Goal: Information Seeking & Learning: Learn about a topic

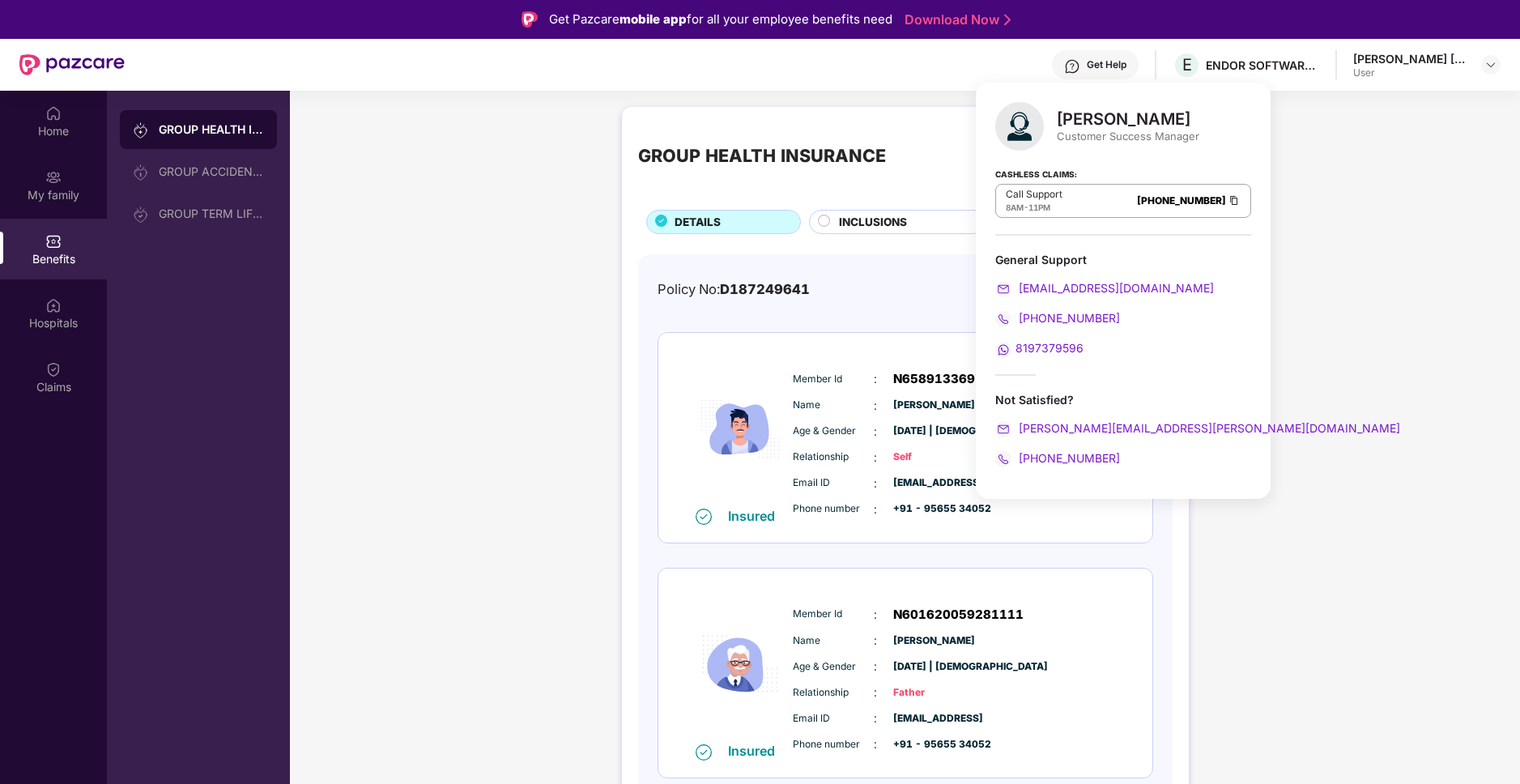
click at [462, 273] on div "GROUP HEALTH INSURANCE DETAILS INCLUSIONS EXCLUSIONS Policy No: D187249641 Heal…" at bounding box center [905, 606] width 1230 height 1016
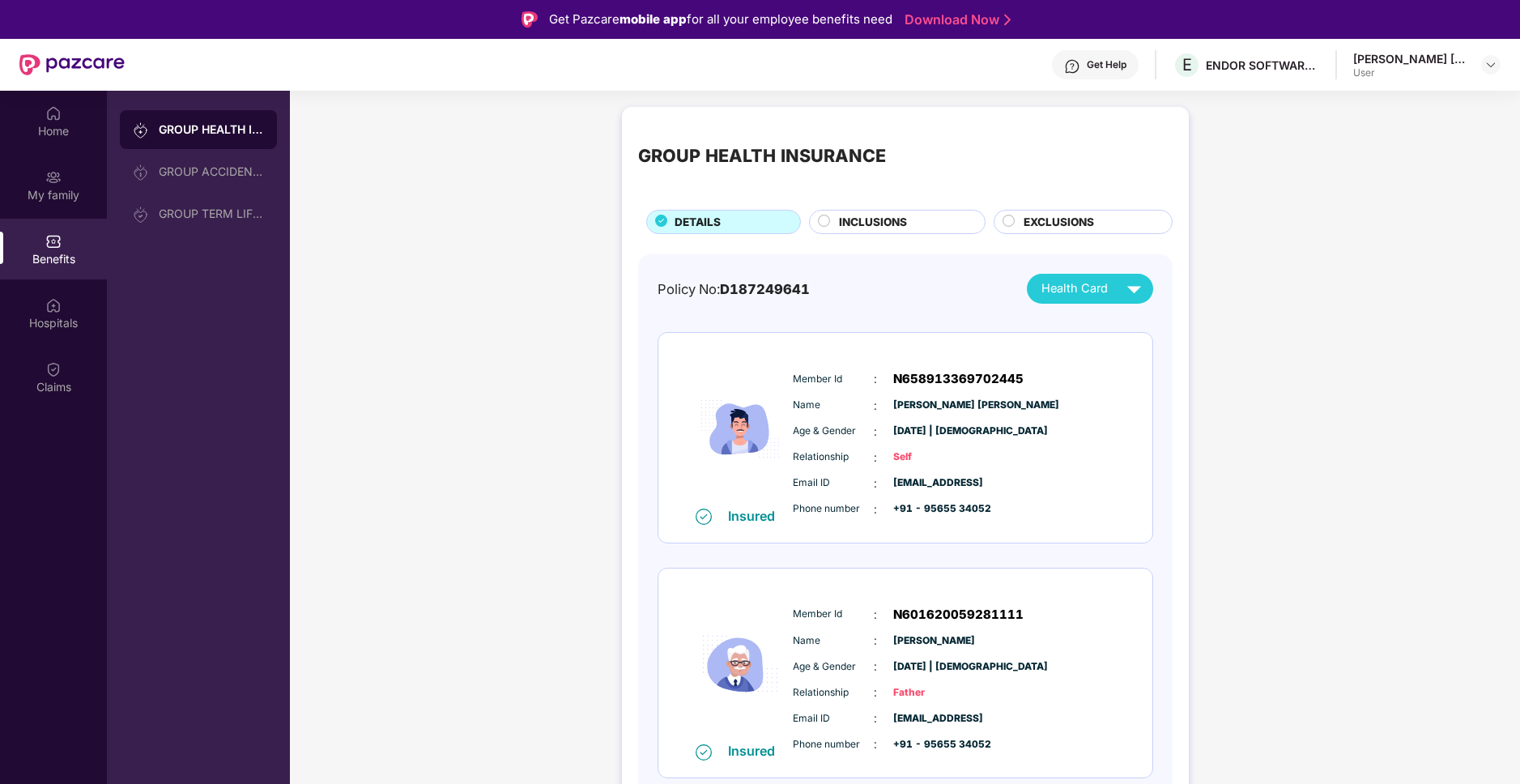
scroll to position [239, 0]
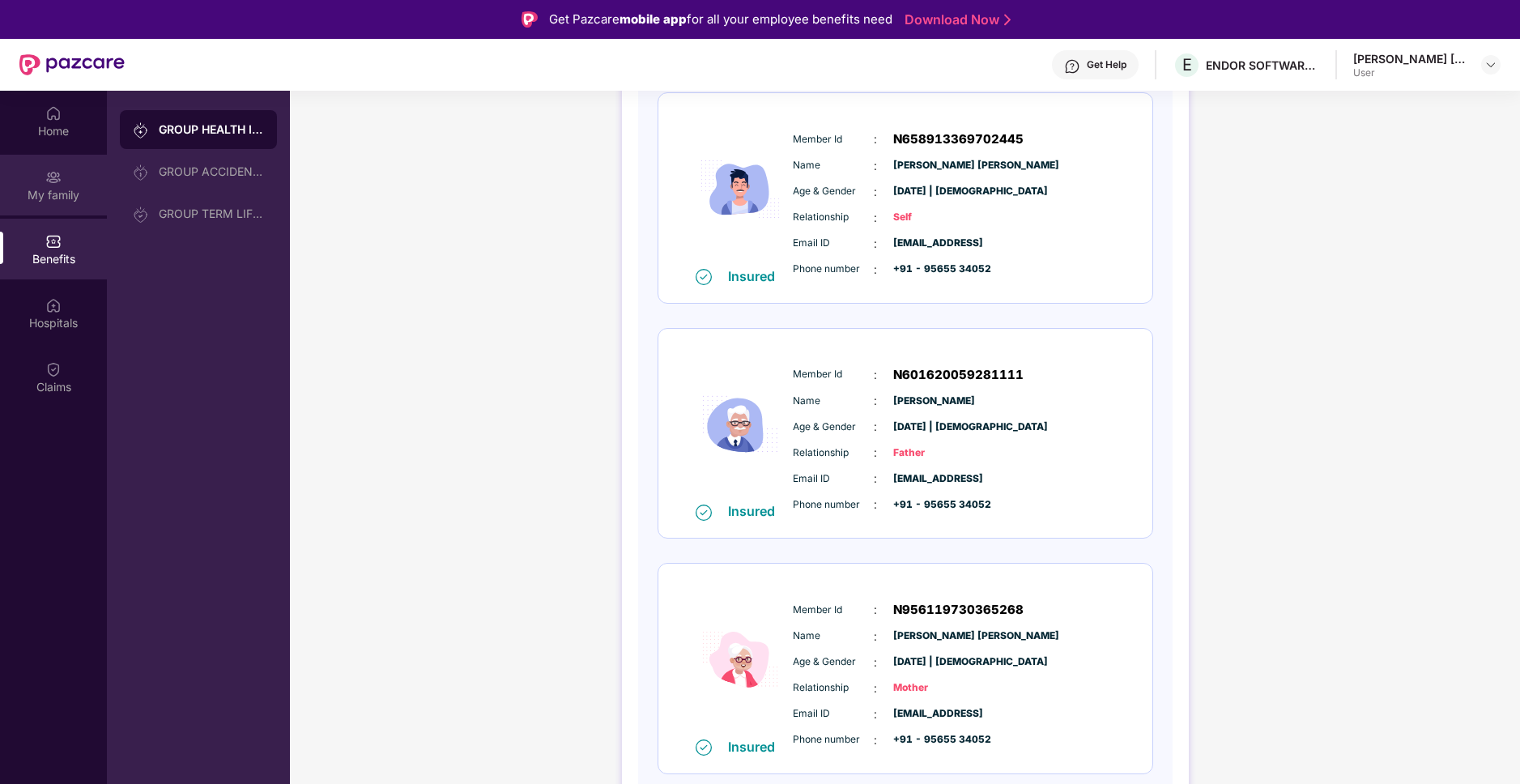
click at [54, 178] on img at bounding box center [53, 177] width 16 height 16
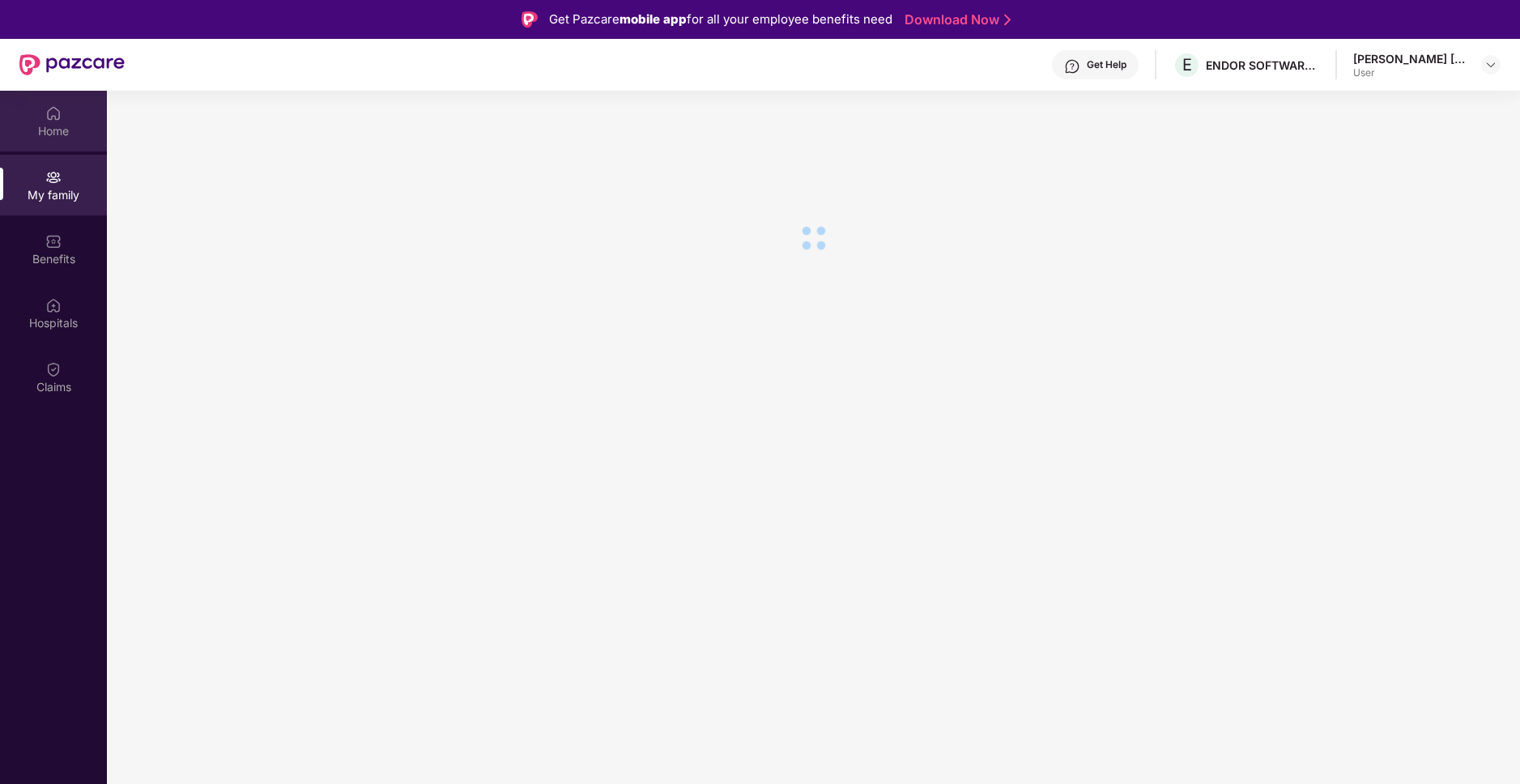
scroll to position [0, 0]
click at [57, 94] on div "Home" at bounding box center [53, 121] width 107 height 61
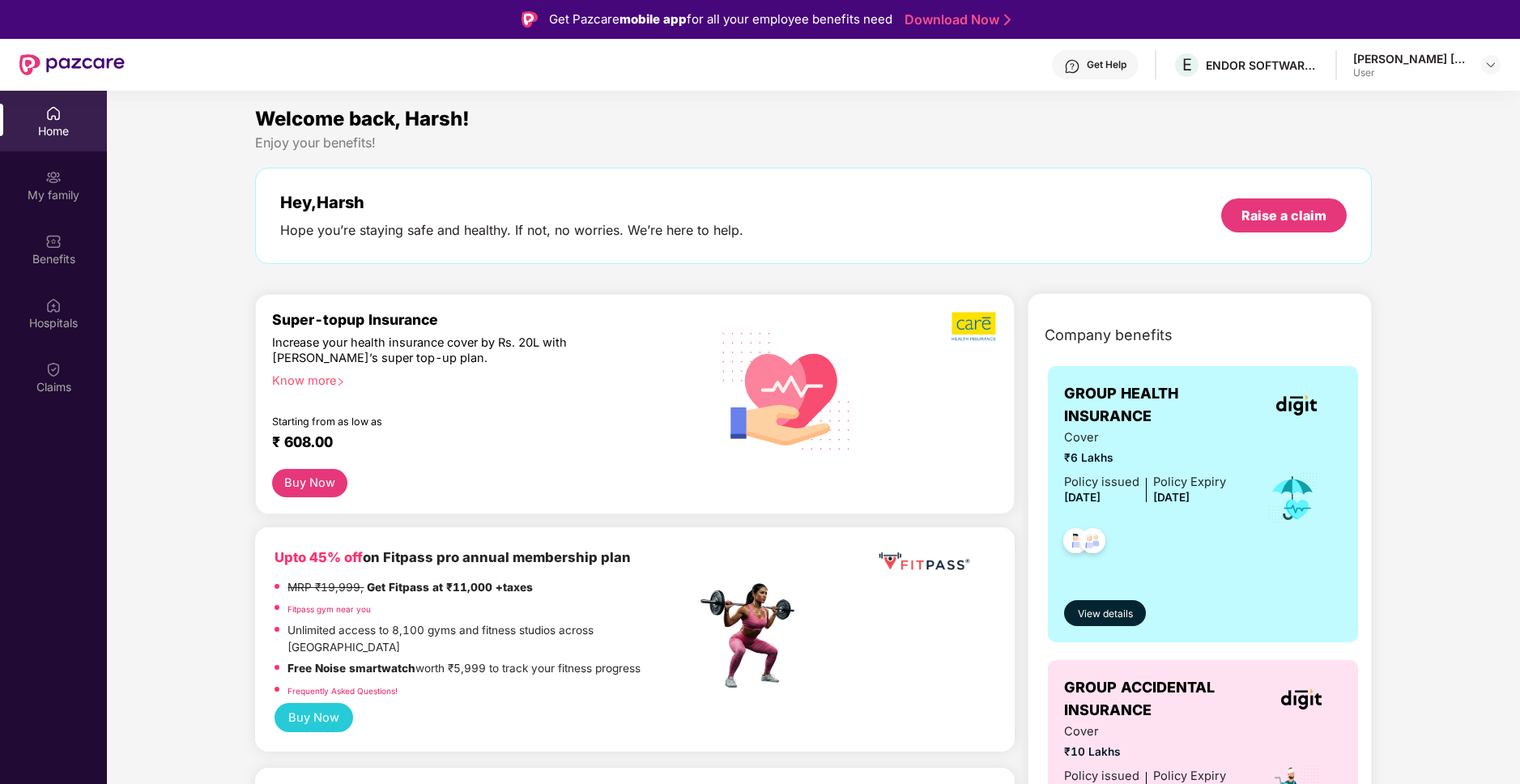
click at [1414, 59] on div "[PERSON_NAME] [PERSON_NAME]" at bounding box center [1409, 58] width 113 height 15
click at [1501, 62] on header "Get Help E ENDOR SOFTWARE PRIVATE LIMITED [PERSON_NAME] [PERSON_NAME] User" at bounding box center [760, 64] width 1520 height 51
click at [1493, 62] on img at bounding box center [1490, 64] width 13 height 13
click at [987, 146] on div "Enjoy your benefits!" at bounding box center [812, 143] width 1116 height 17
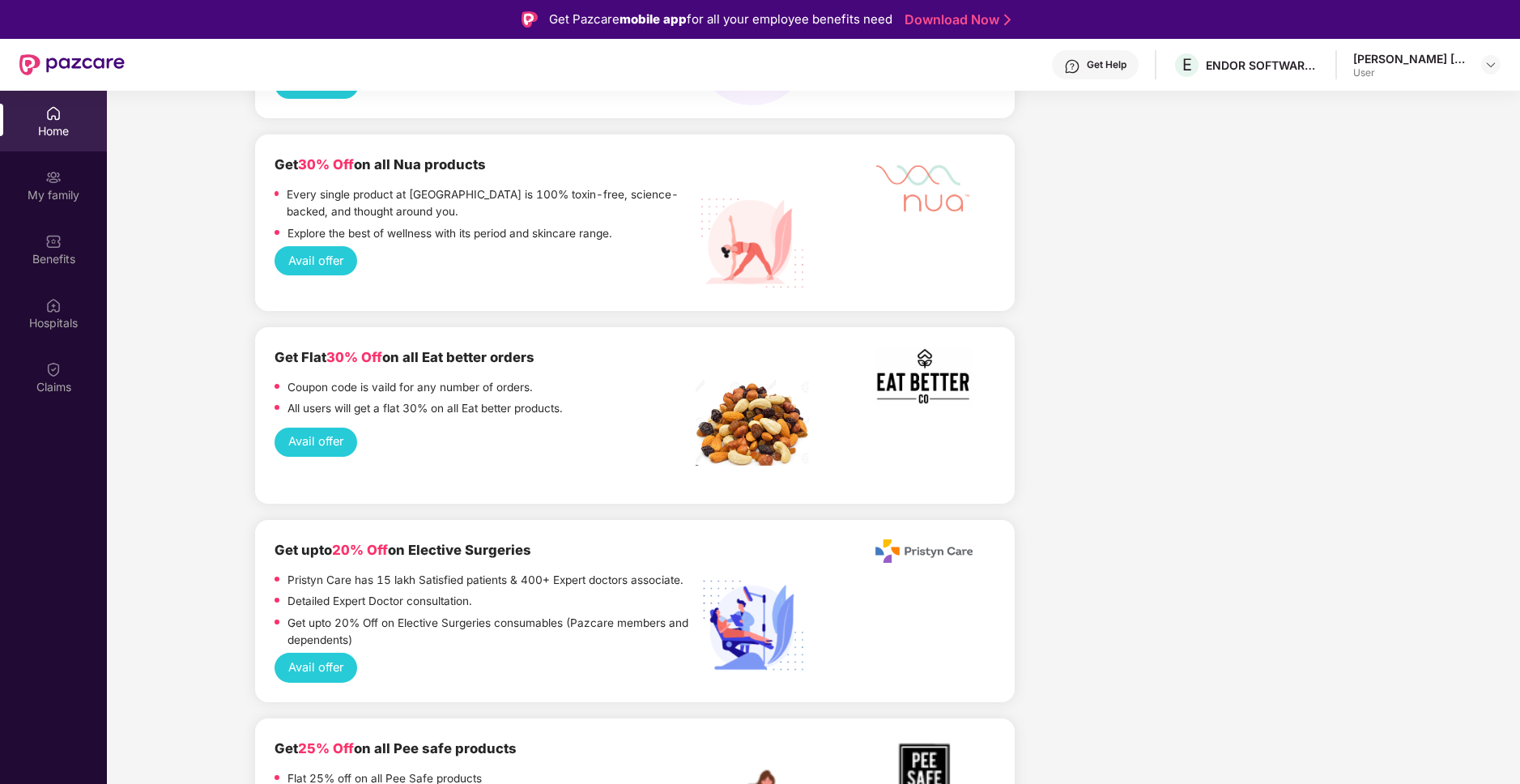
scroll to position [1311, 0]
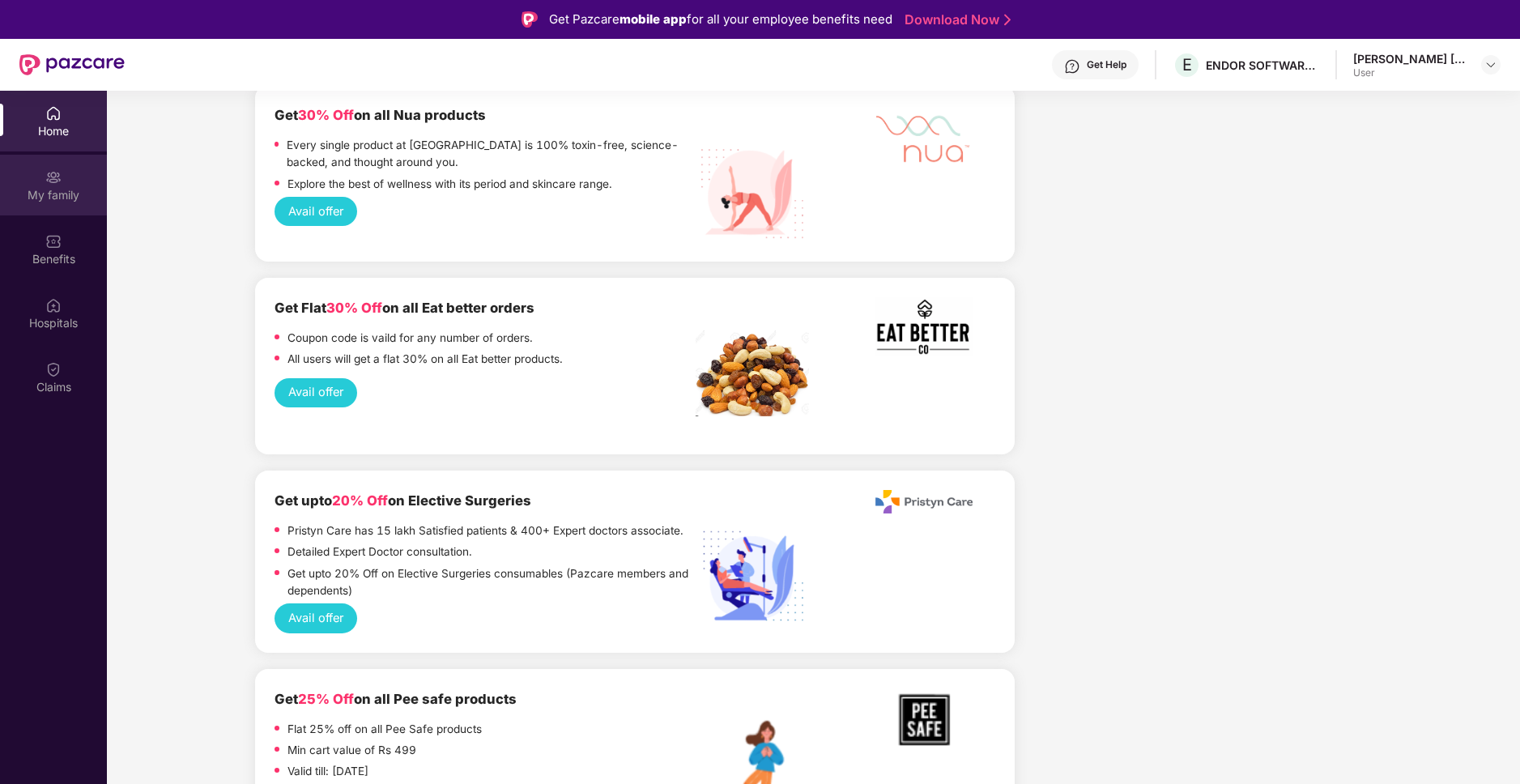
click at [60, 202] on div "My family" at bounding box center [53, 184] width 107 height 61
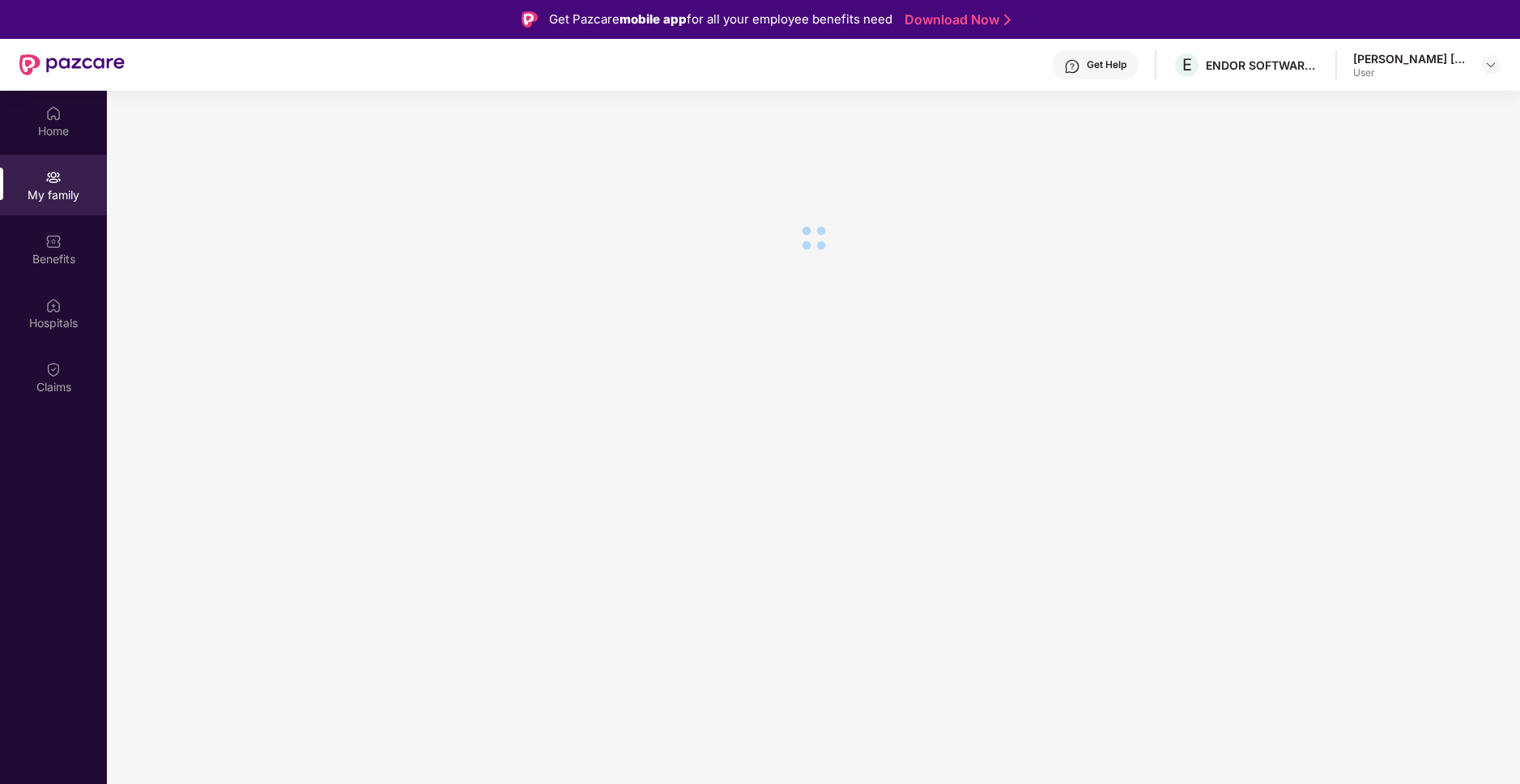
scroll to position [0, 0]
click at [64, 302] on div "Hospitals" at bounding box center [53, 312] width 107 height 61
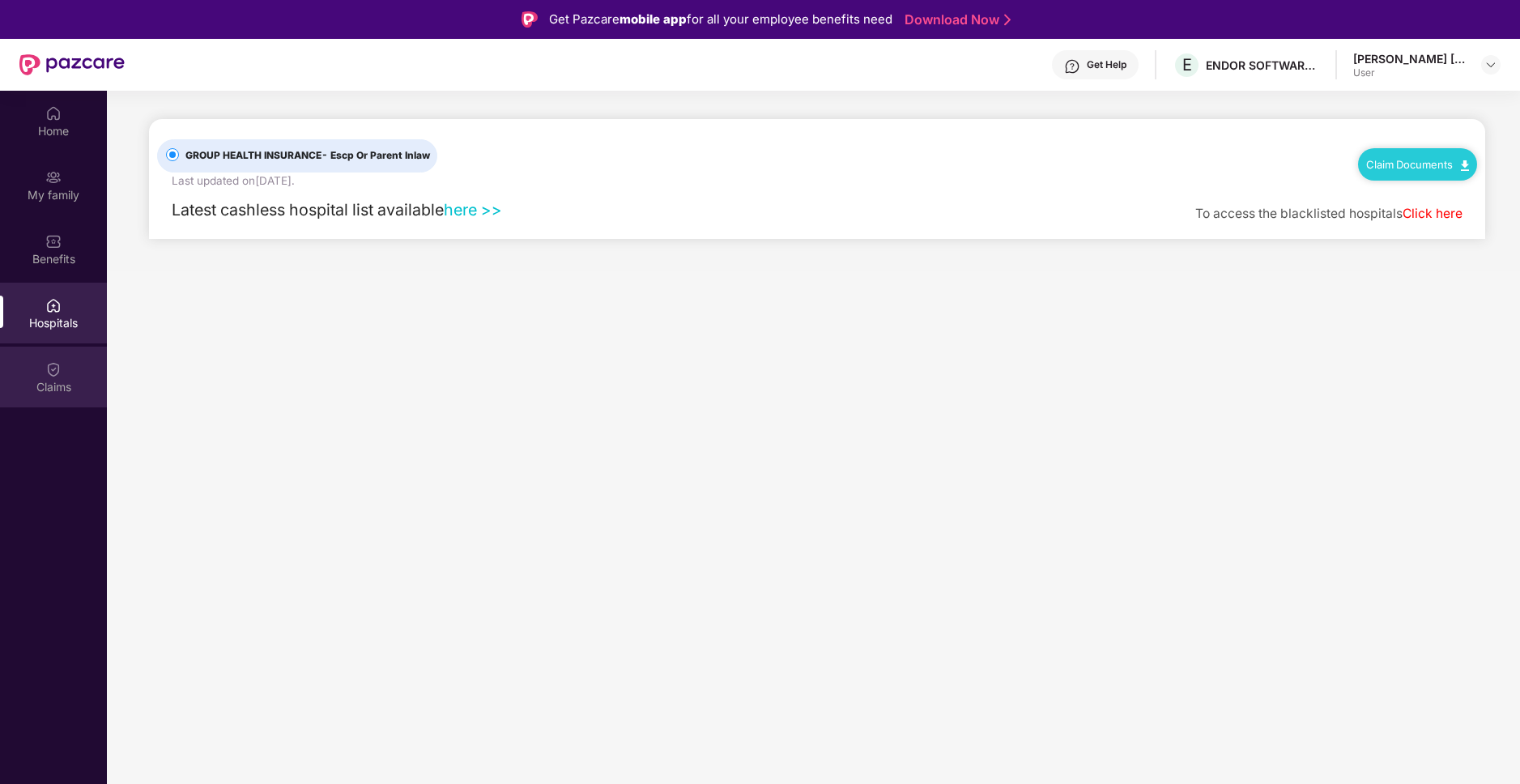
click at [63, 368] on div "Claims" at bounding box center [53, 377] width 107 height 61
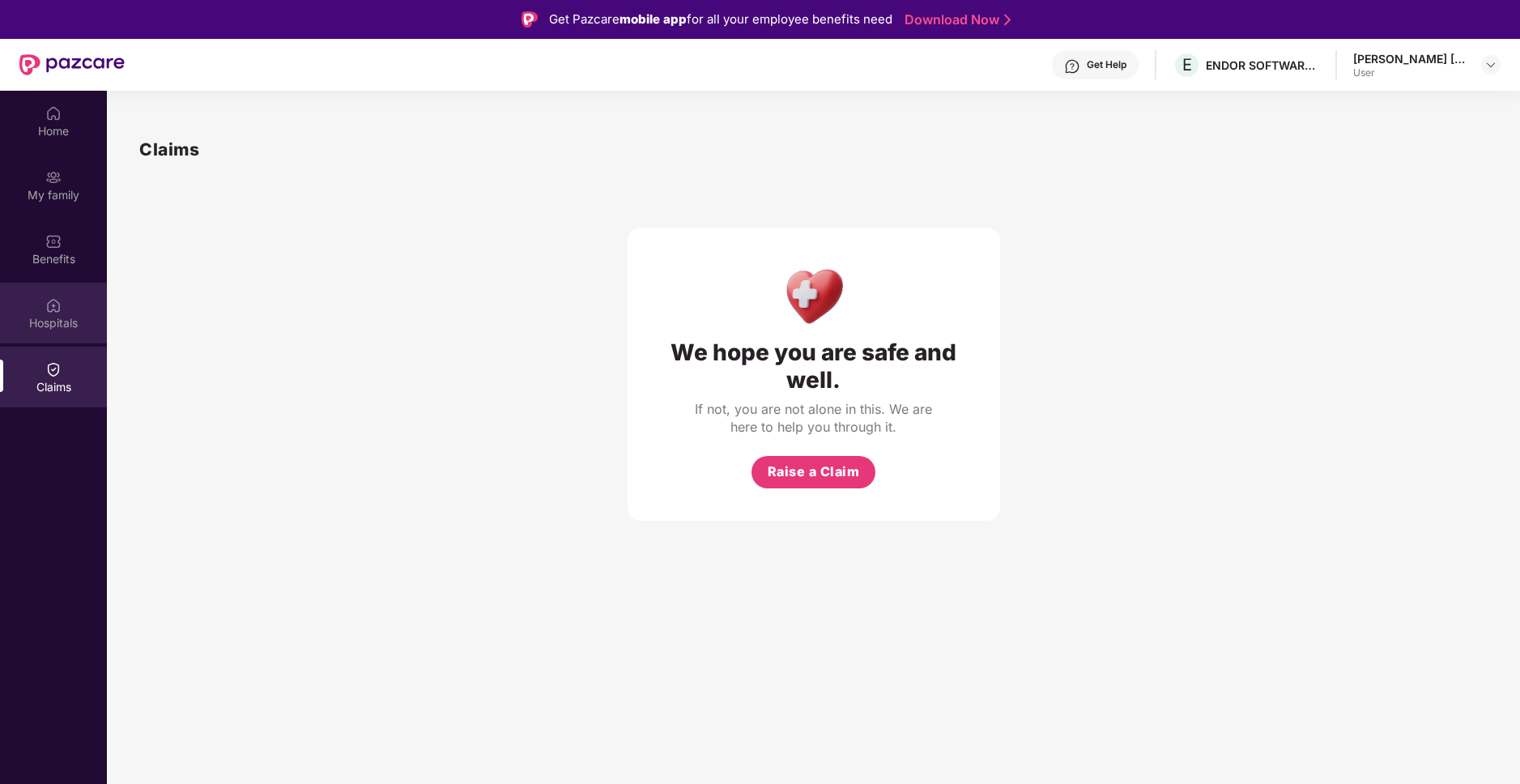
click at [61, 324] on div "Hospitals" at bounding box center [53, 323] width 107 height 16
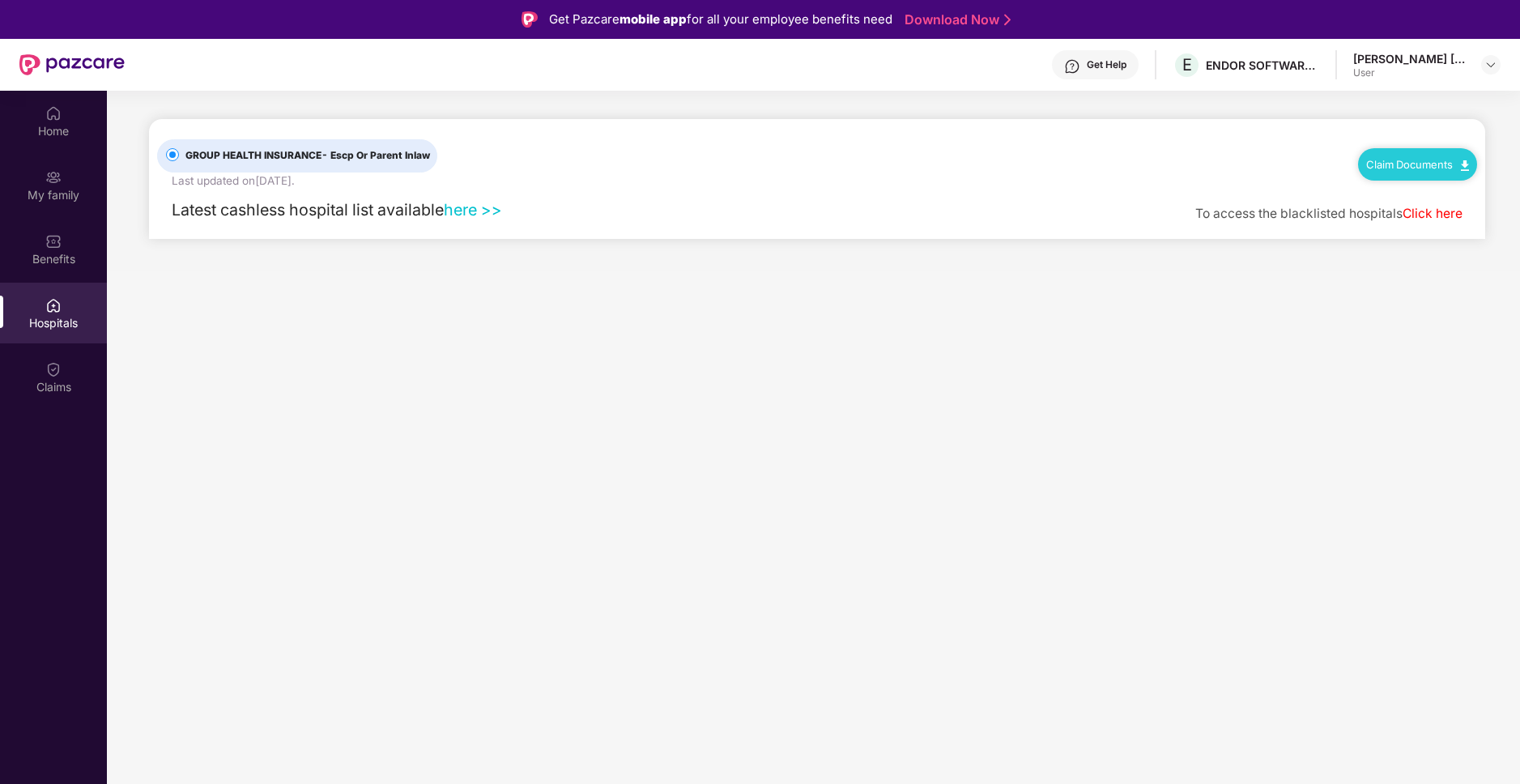
click at [1428, 167] on link "Claim Documents" at bounding box center [1417, 164] width 103 height 13
click at [1458, 221] on link "Claim Process" at bounding box center [1424, 225] width 106 height 35
click at [57, 240] on img at bounding box center [53, 241] width 16 height 16
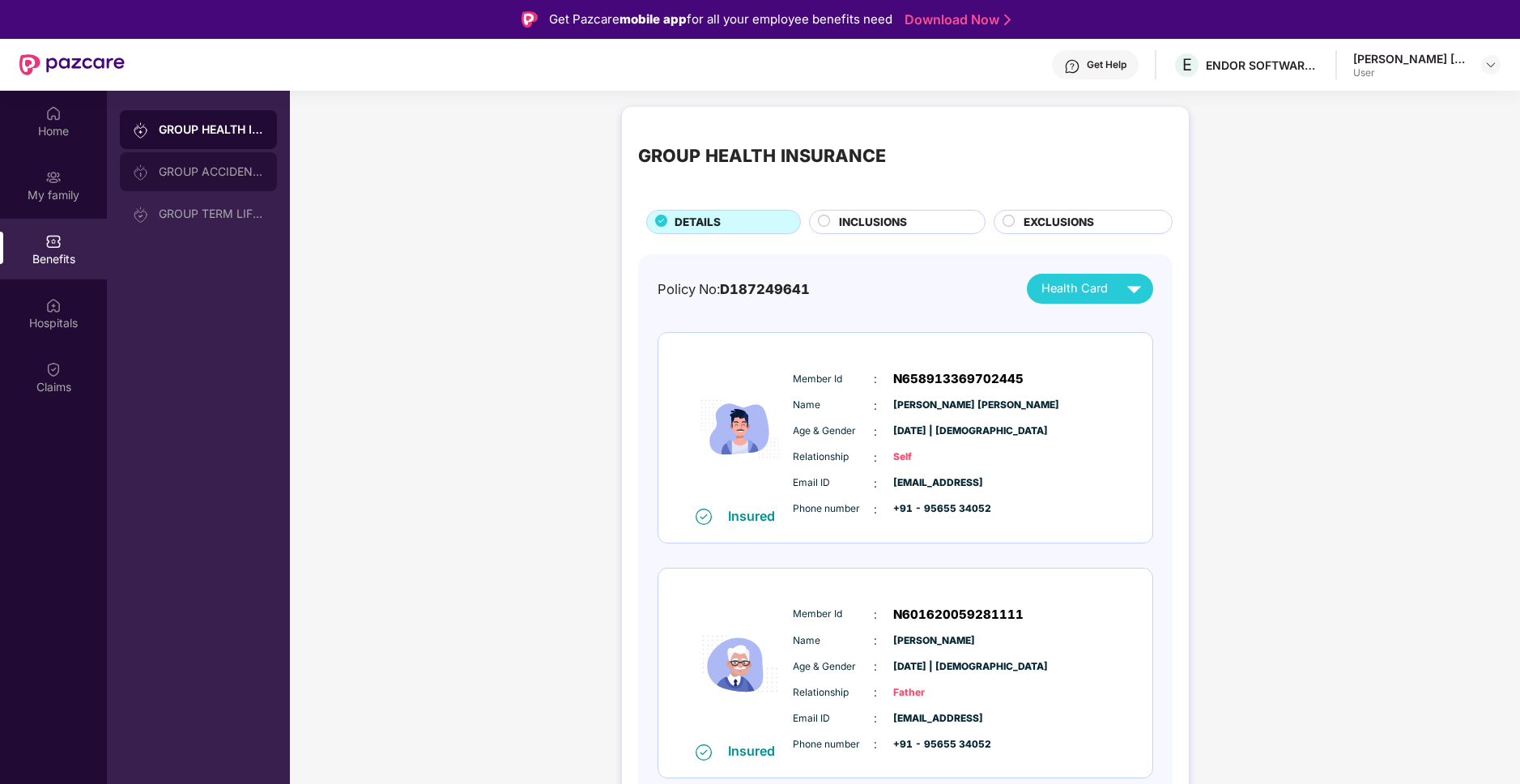
click at [206, 166] on div "GROUP ACCIDENTAL INSURANCE" at bounding box center [211, 172] width 106 height 13
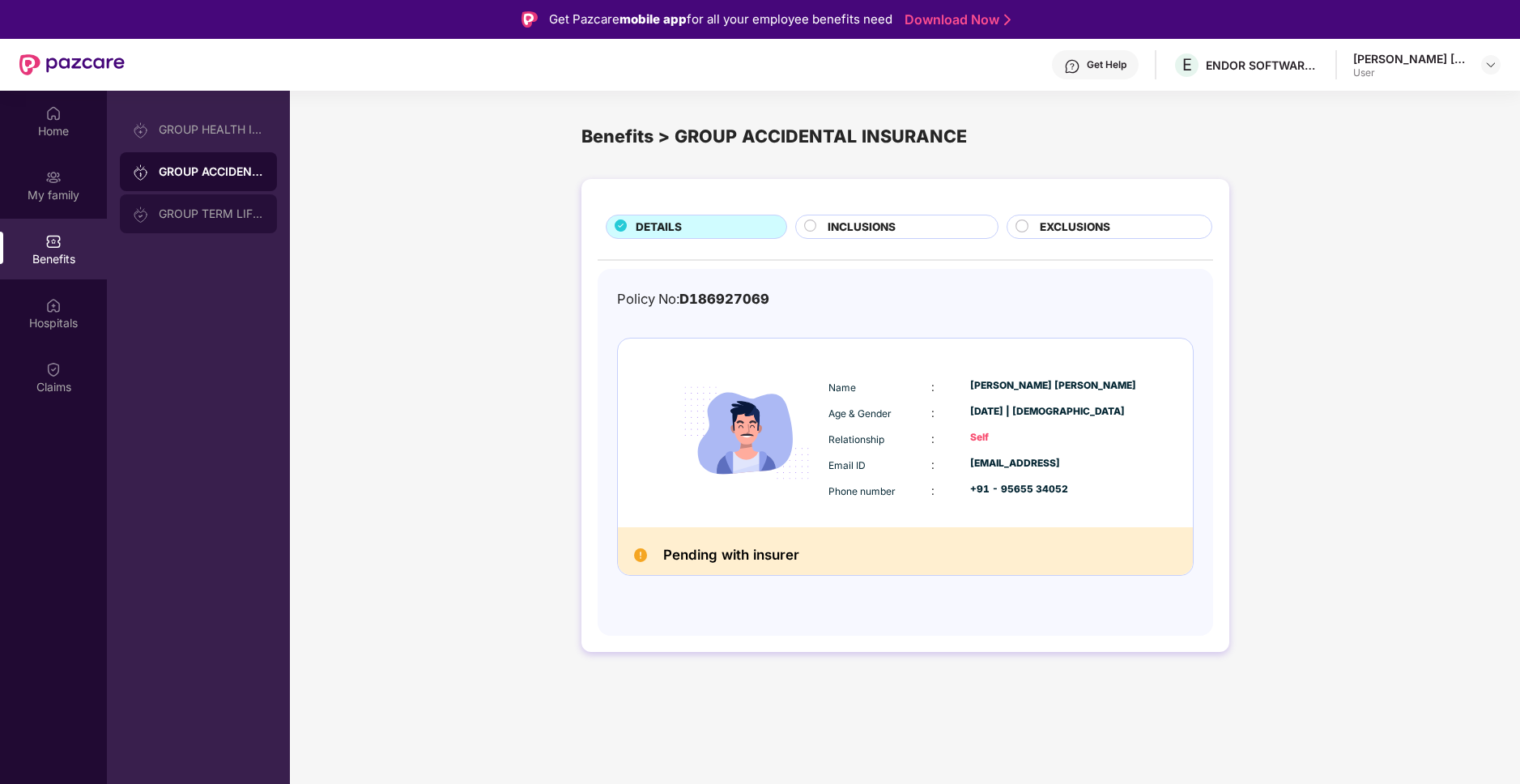
click at [250, 210] on div "GROUP TERM LIFE INSURANCE" at bounding box center [211, 214] width 106 height 13
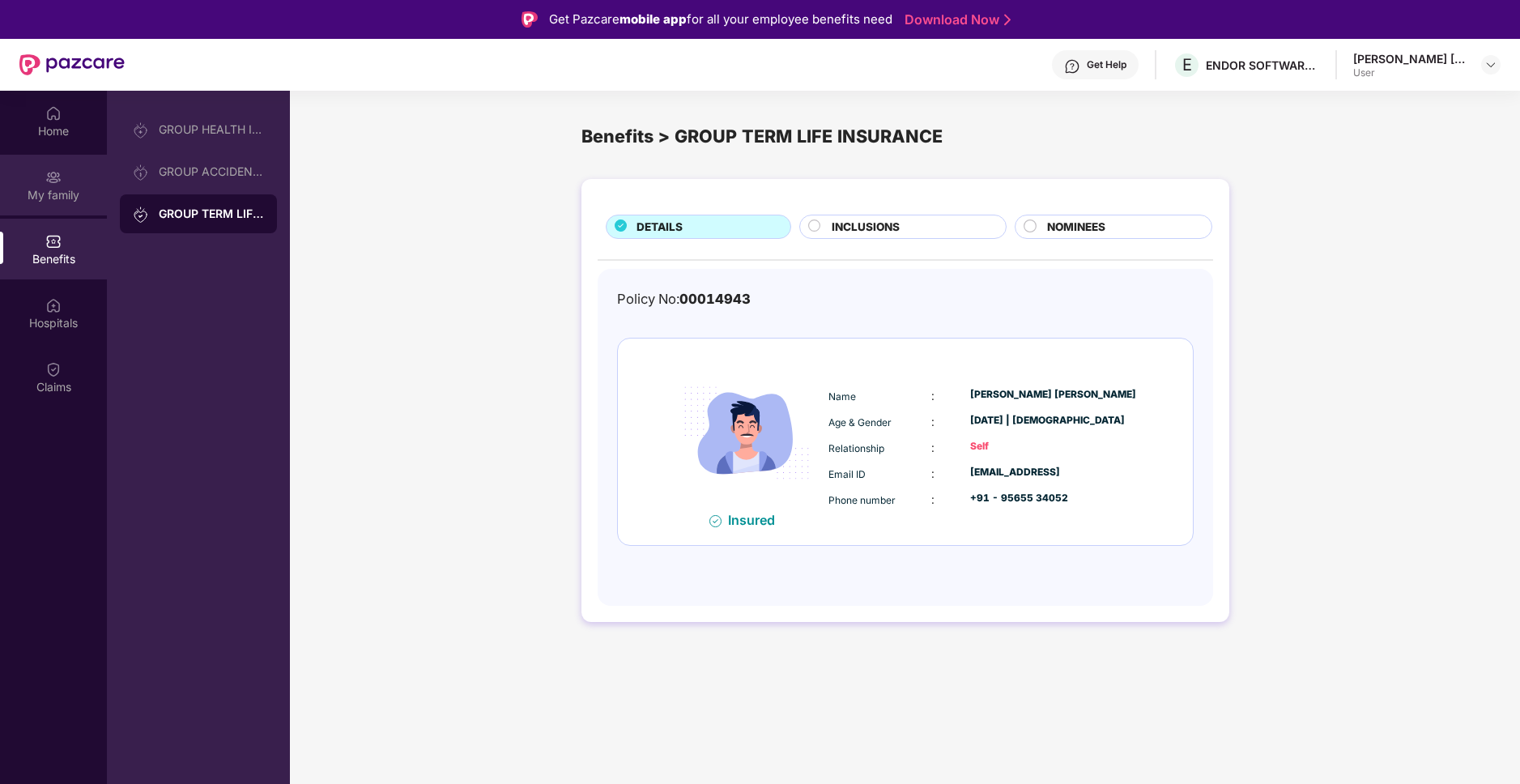
click at [63, 192] on div "My family" at bounding box center [53, 195] width 107 height 16
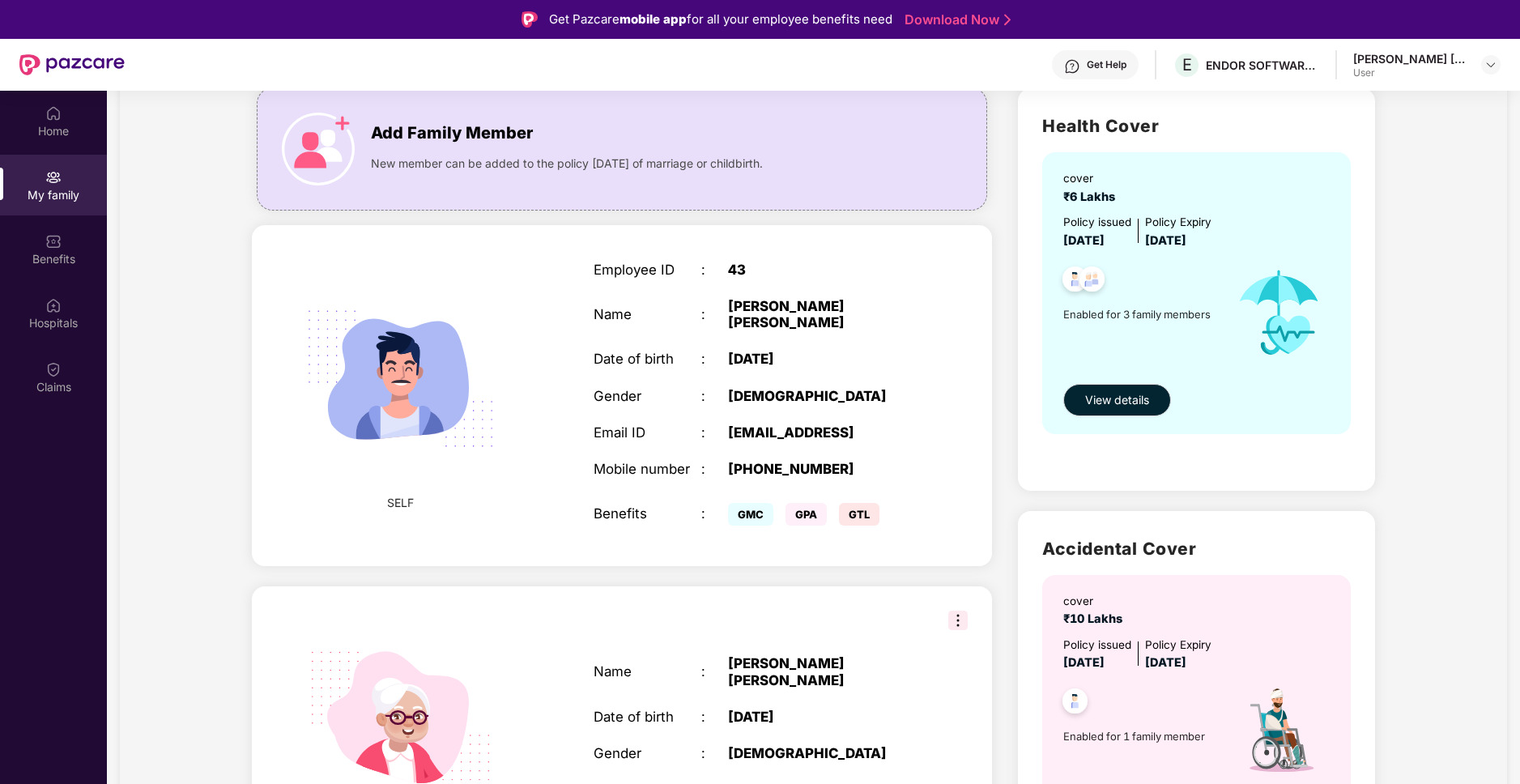
scroll to position [134, 0]
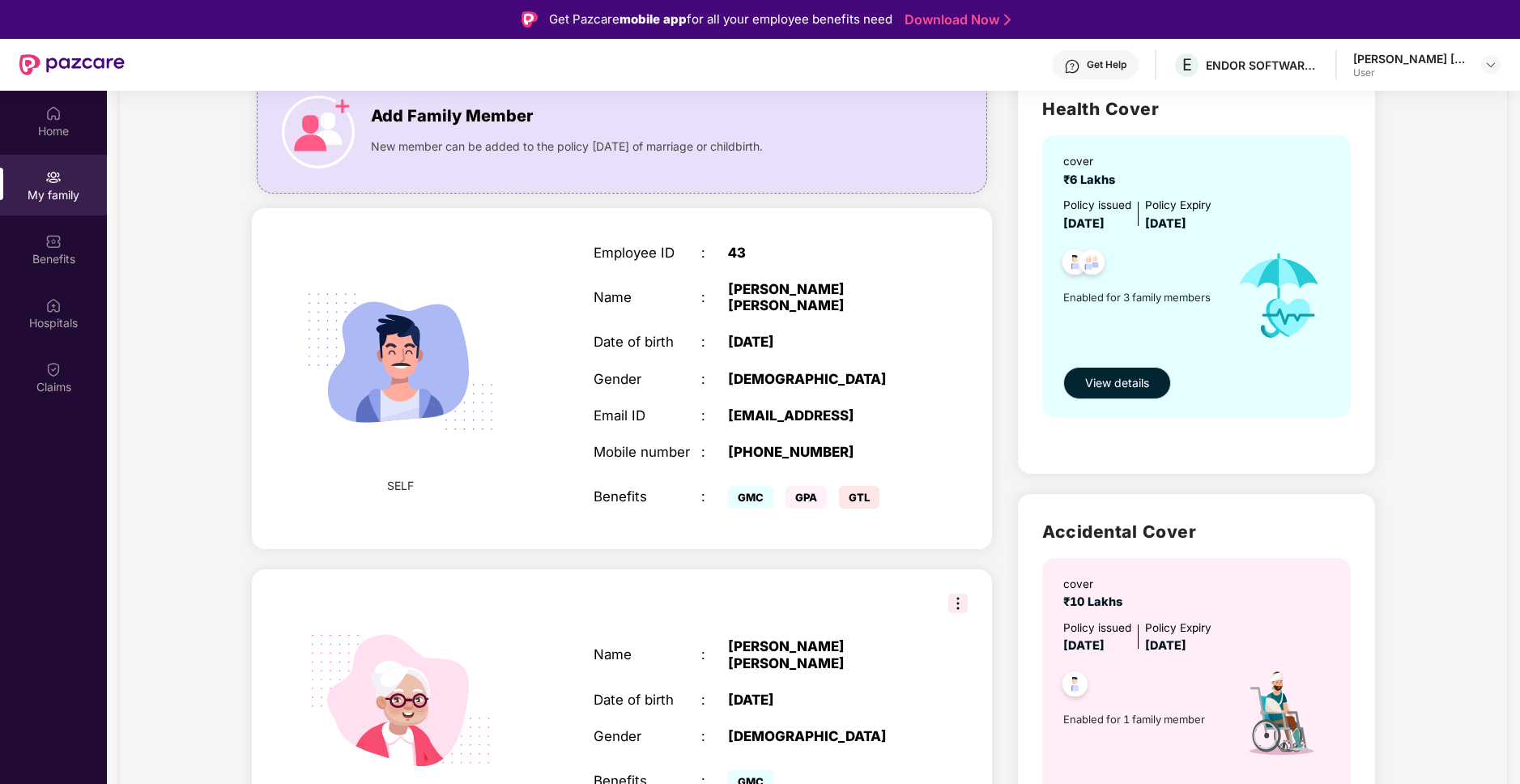
click at [1112, 397] on button "View details" at bounding box center [1117, 383] width 108 height 33
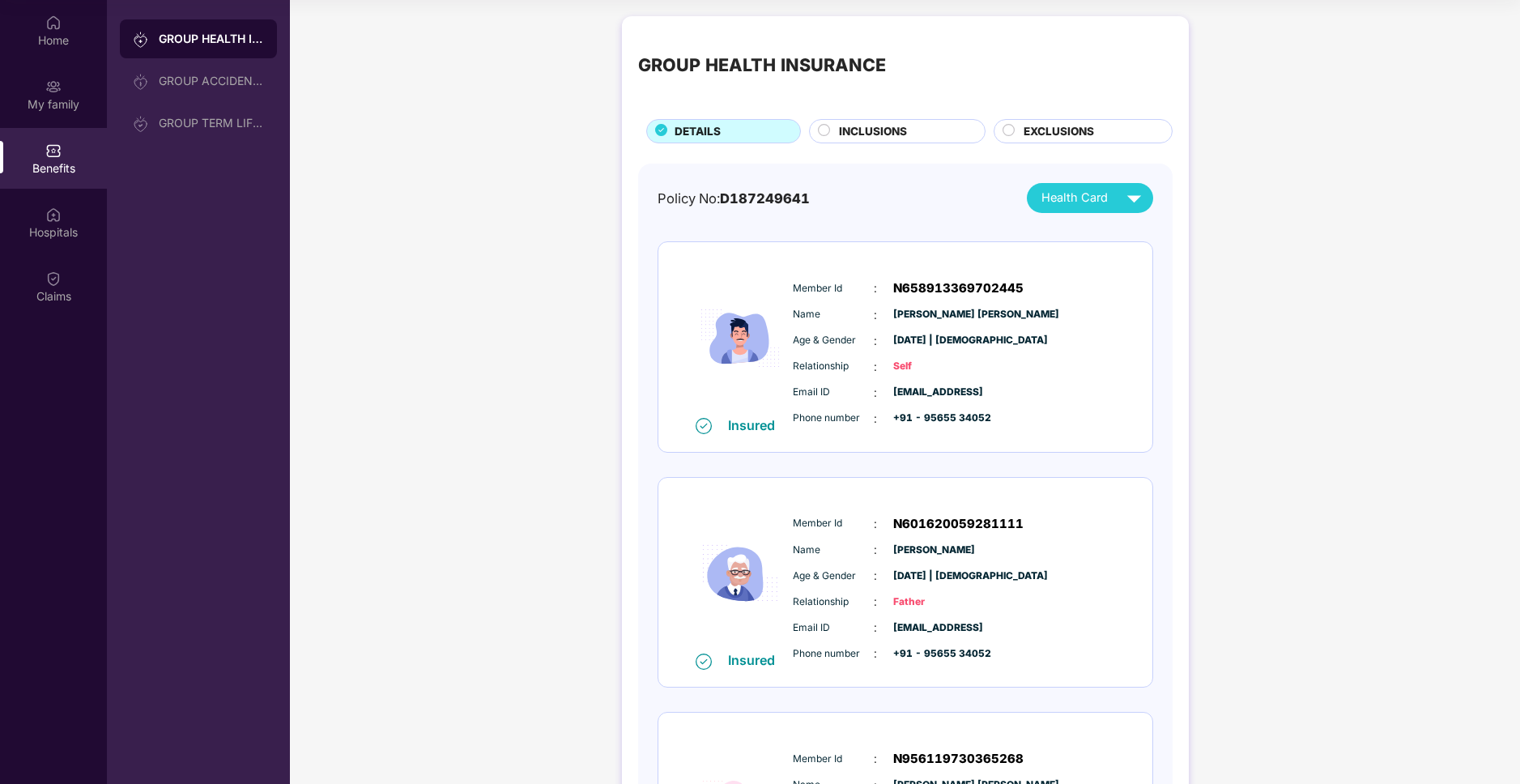
scroll to position [0, 0]
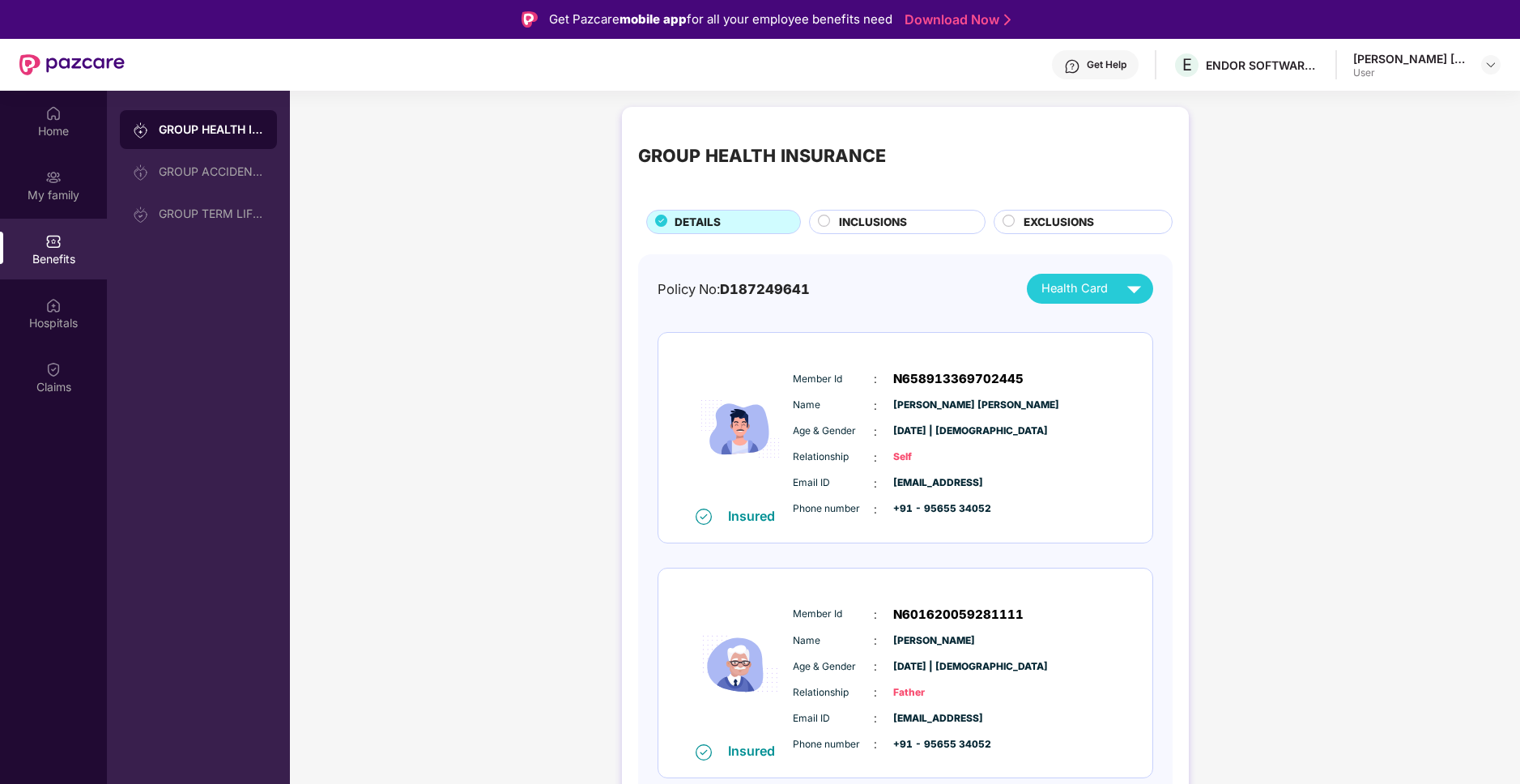
click at [902, 219] on span "INCLUSIONS" at bounding box center [872, 222] width 68 height 17
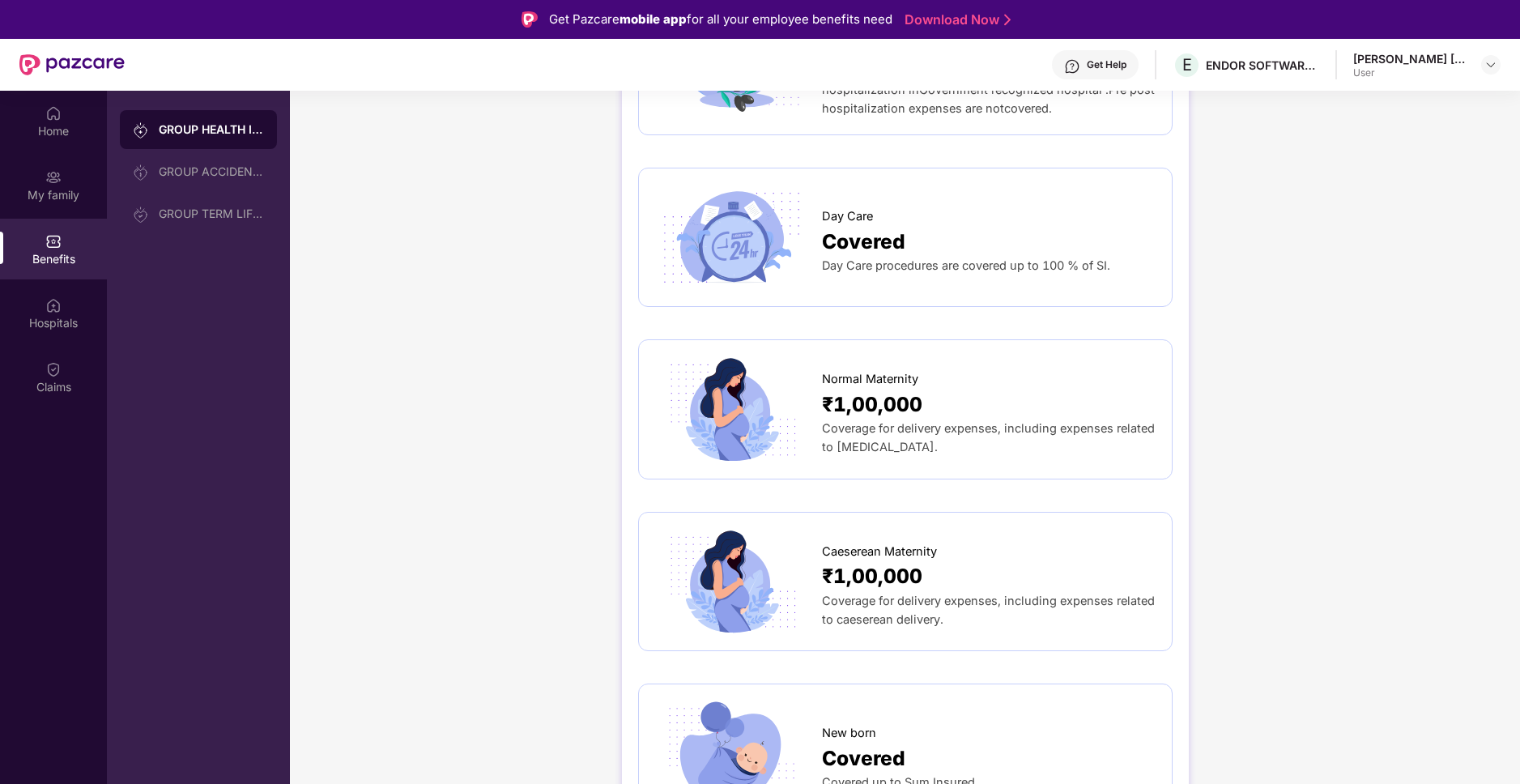
scroll to position [1723, 0]
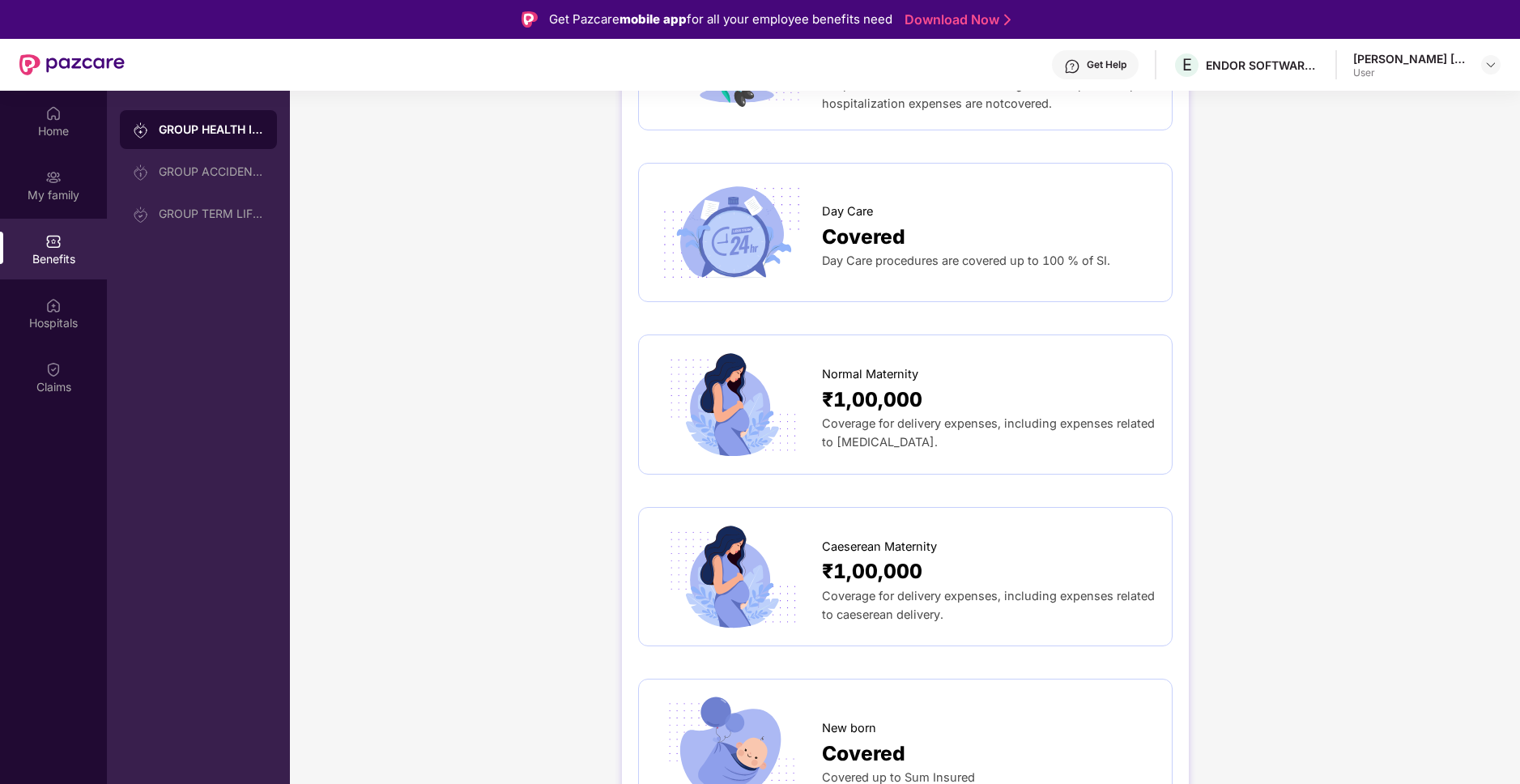
click at [899, 264] on div "Day Care Covered Day Care procedures are covered up to 100 % of SI." at bounding box center [905, 233] width 500 height 106
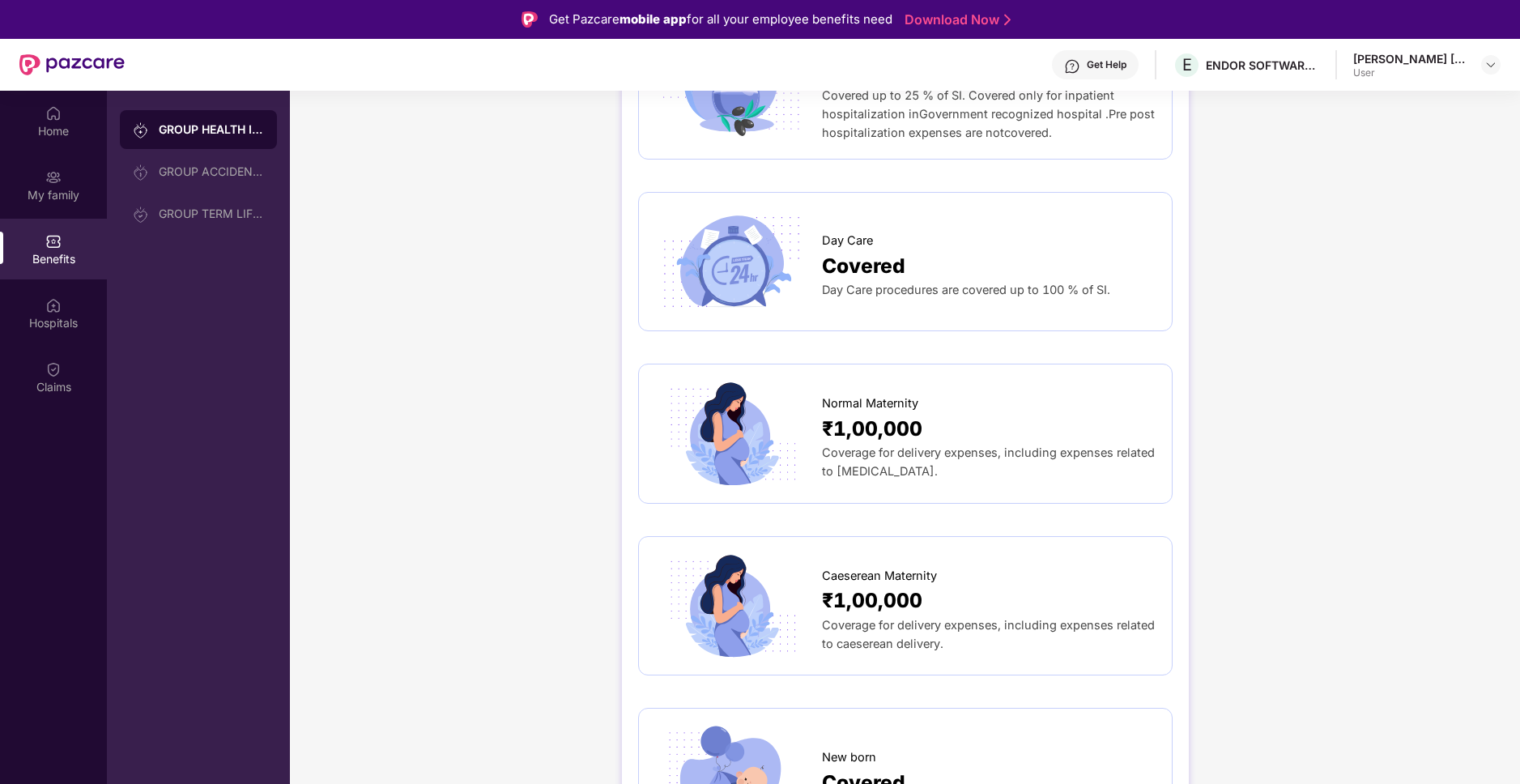
scroll to position [1689, 0]
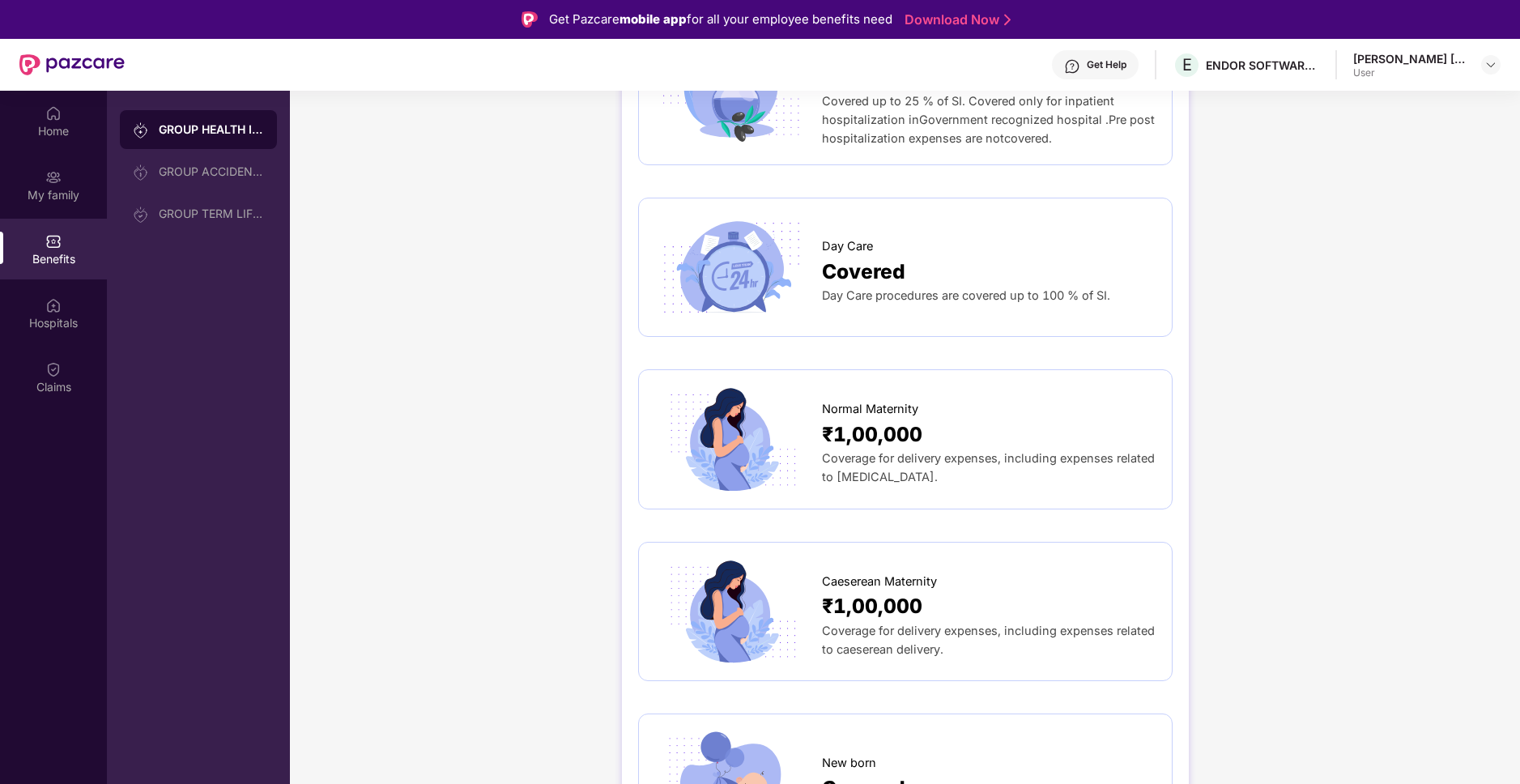
click at [734, 246] on img at bounding box center [731, 268] width 152 height 106
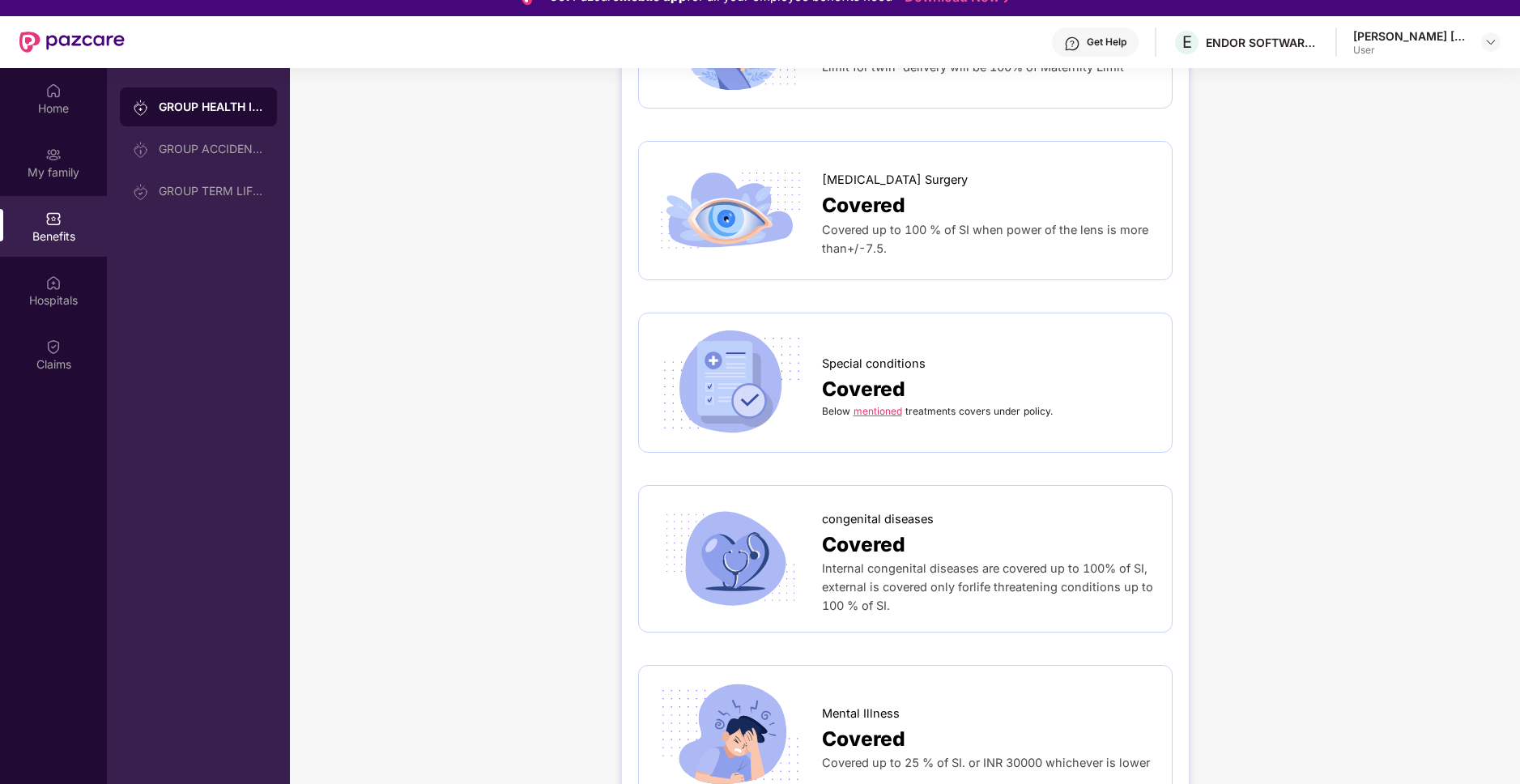
scroll to position [23, 0]
click at [964, 222] on span "Covered up to 100 % of SI when power of the lens is more than+/-7.5." at bounding box center [985, 238] width 326 height 33
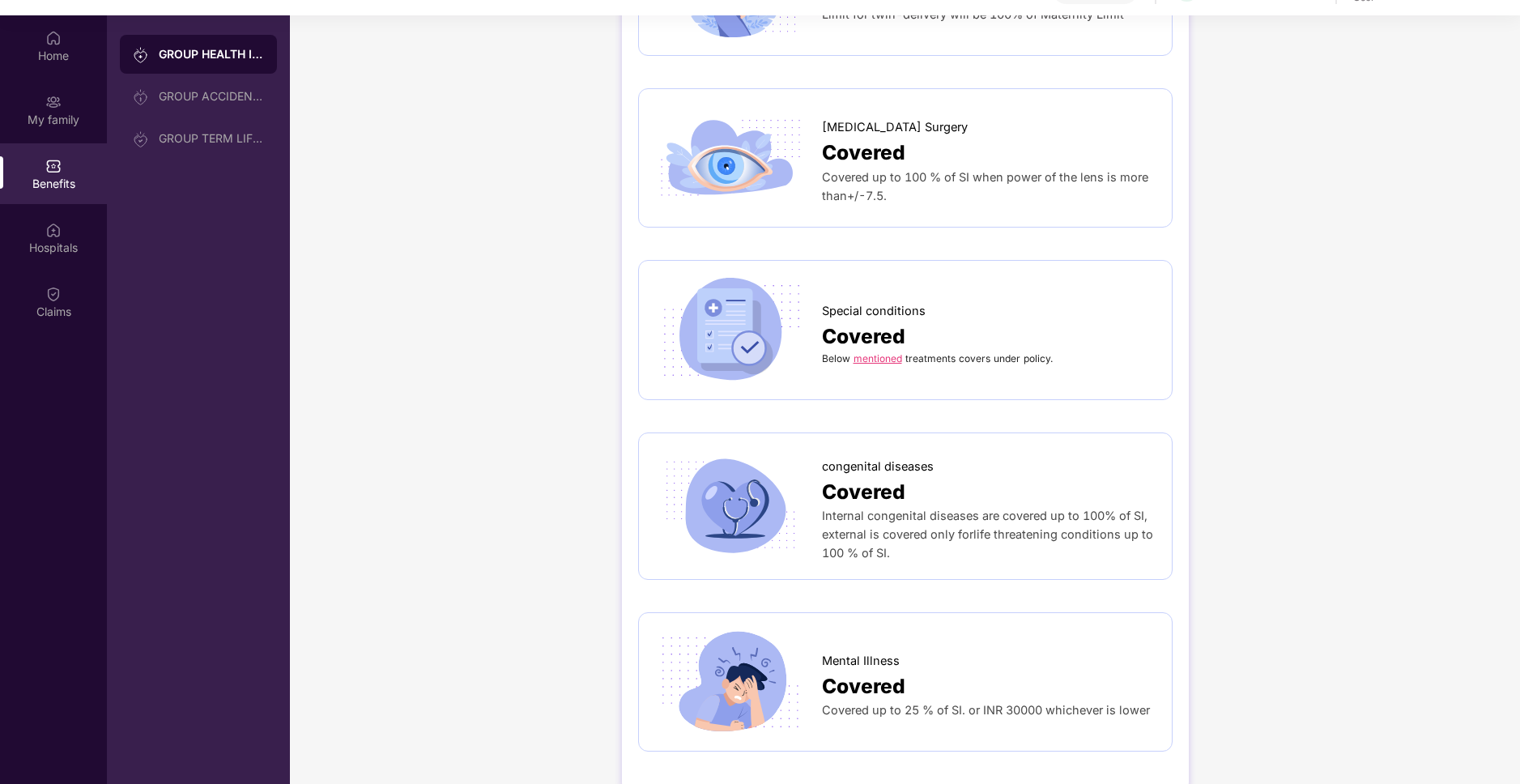
scroll to position [91, 0]
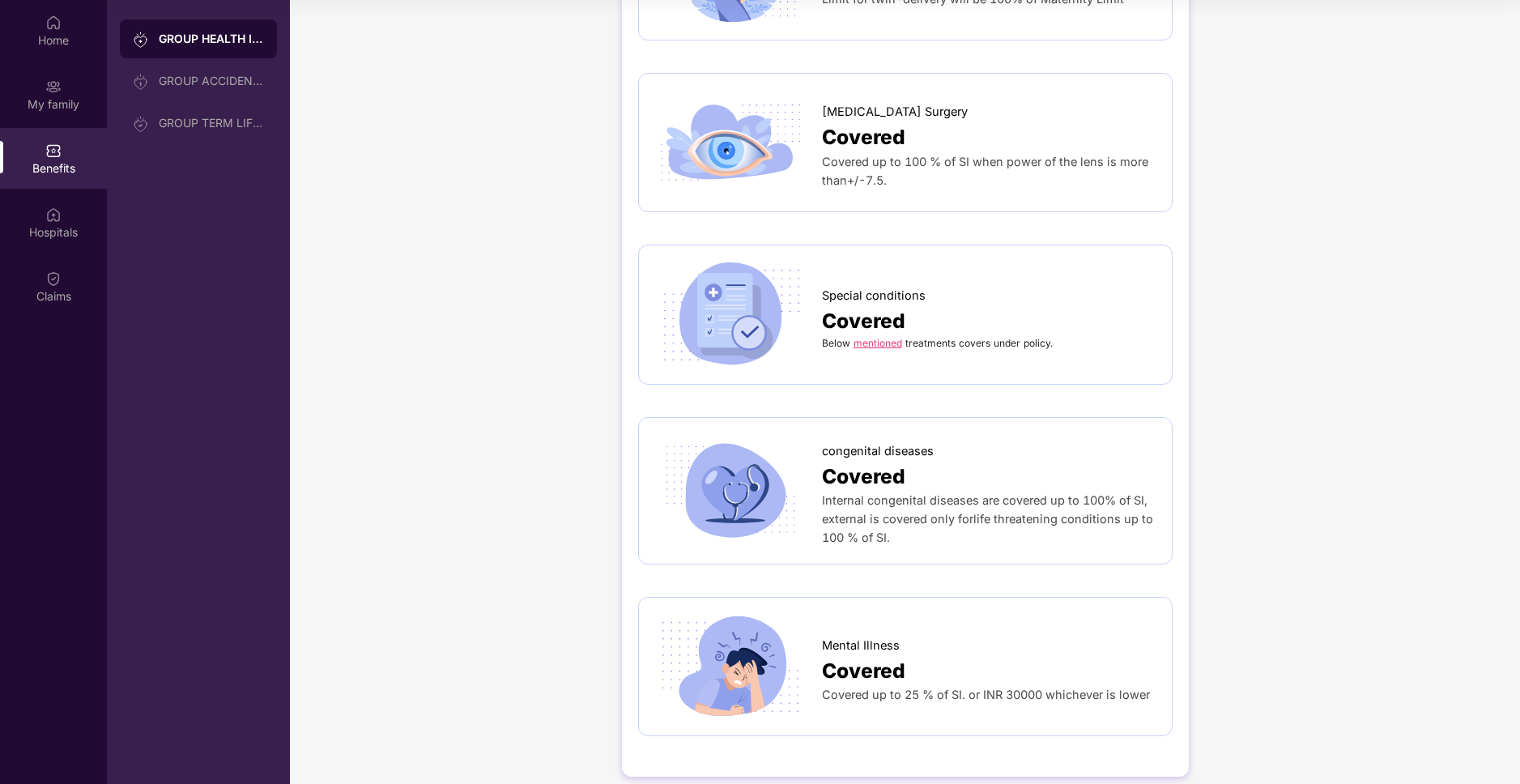
click at [873, 337] on link "mentioned" at bounding box center [878, 343] width 49 height 12
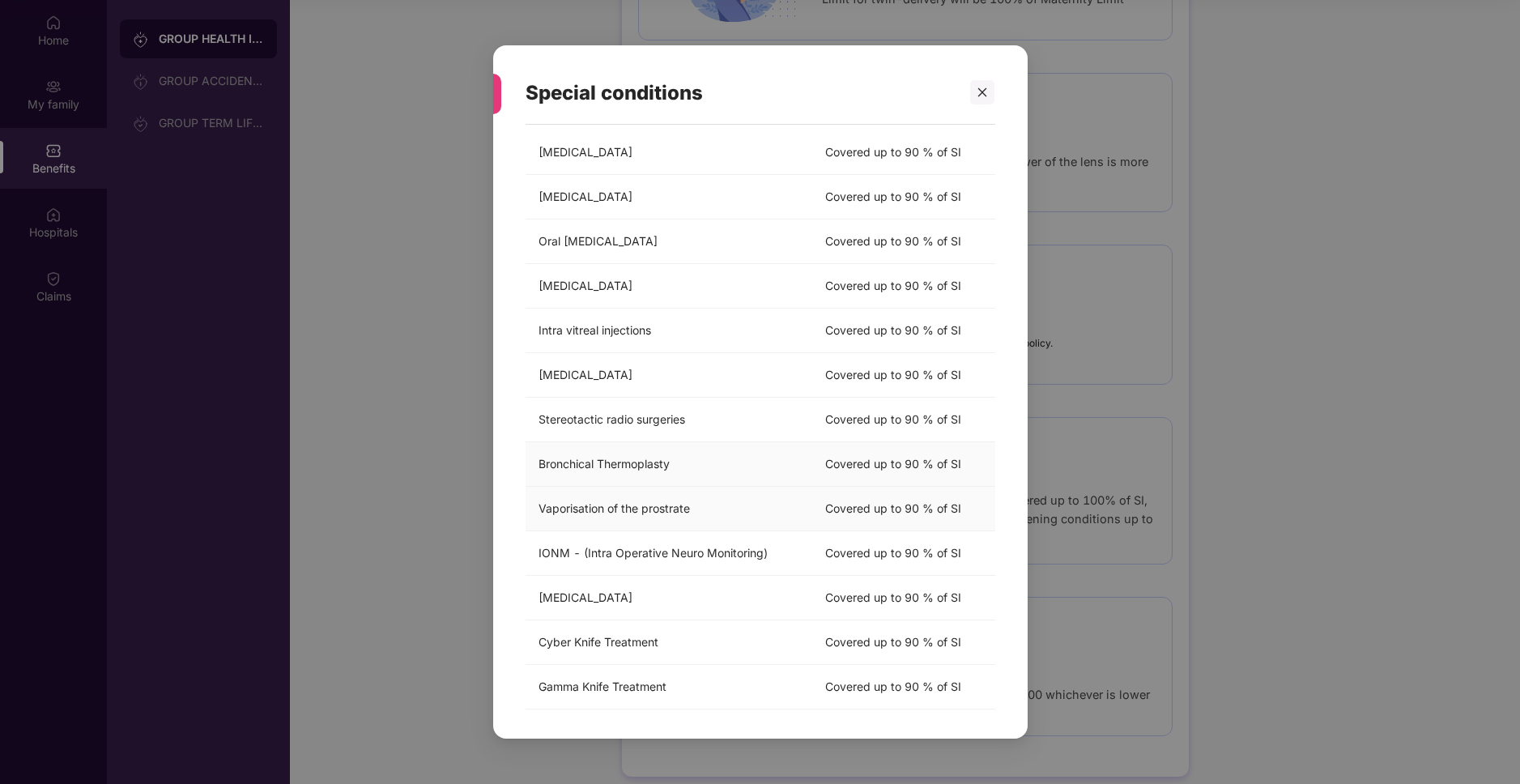
scroll to position [184, 0]
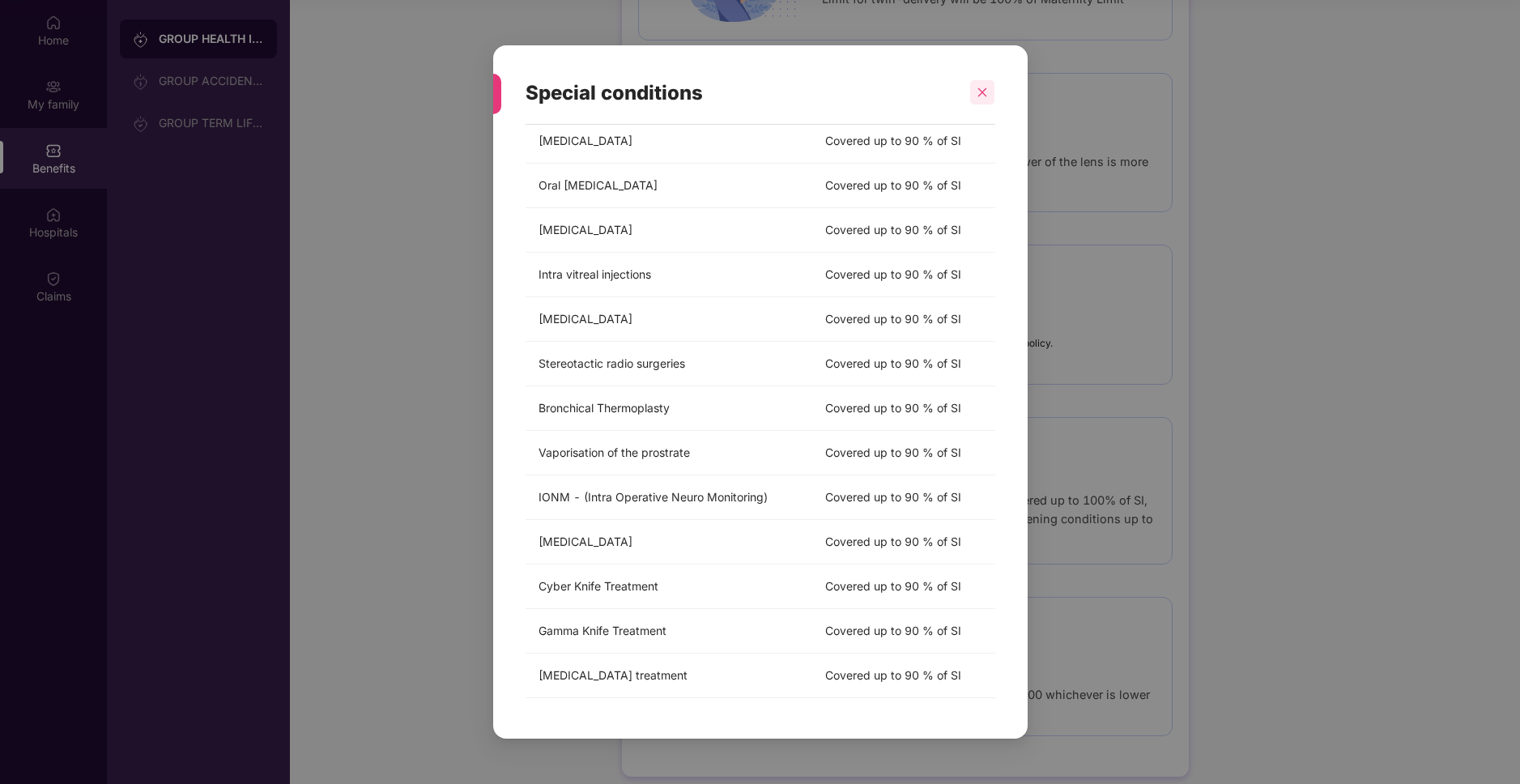
click at [985, 87] on icon "close" at bounding box center [981, 92] width 11 height 11
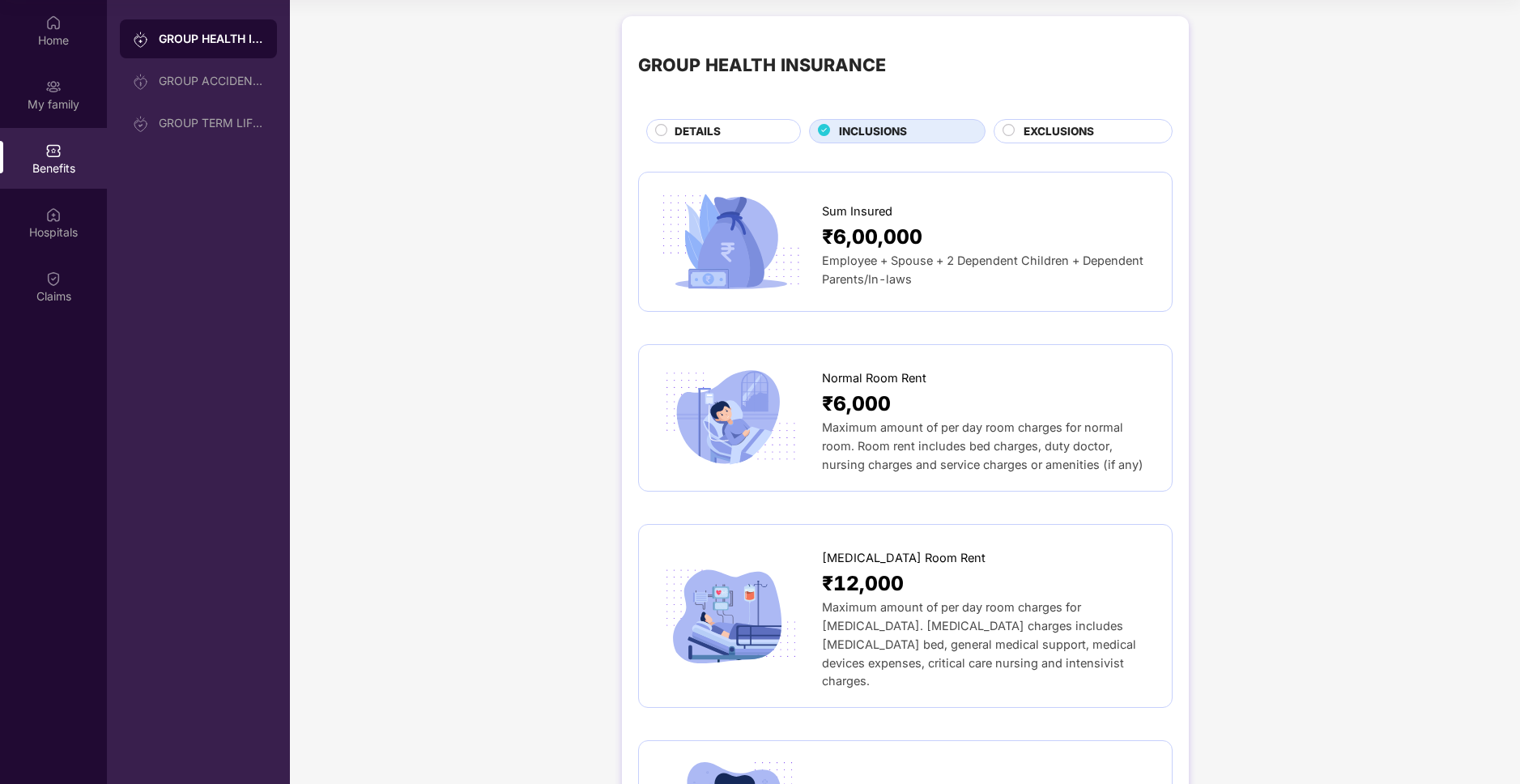
scroll to position [0, 0]
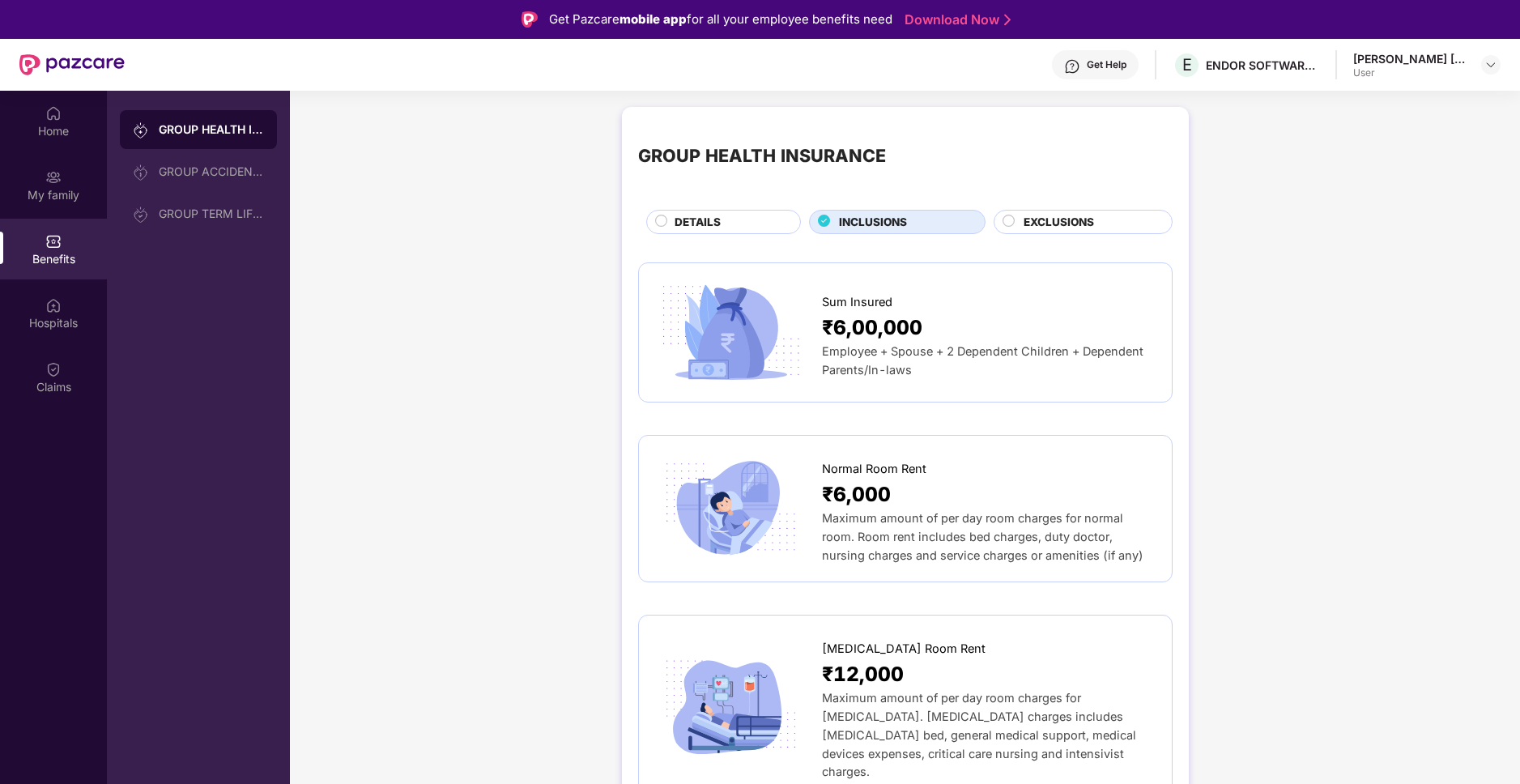
click at [1040, 227] on span "EXCLUSIONS" at bounding box center [1059, 222] width 70 height 17
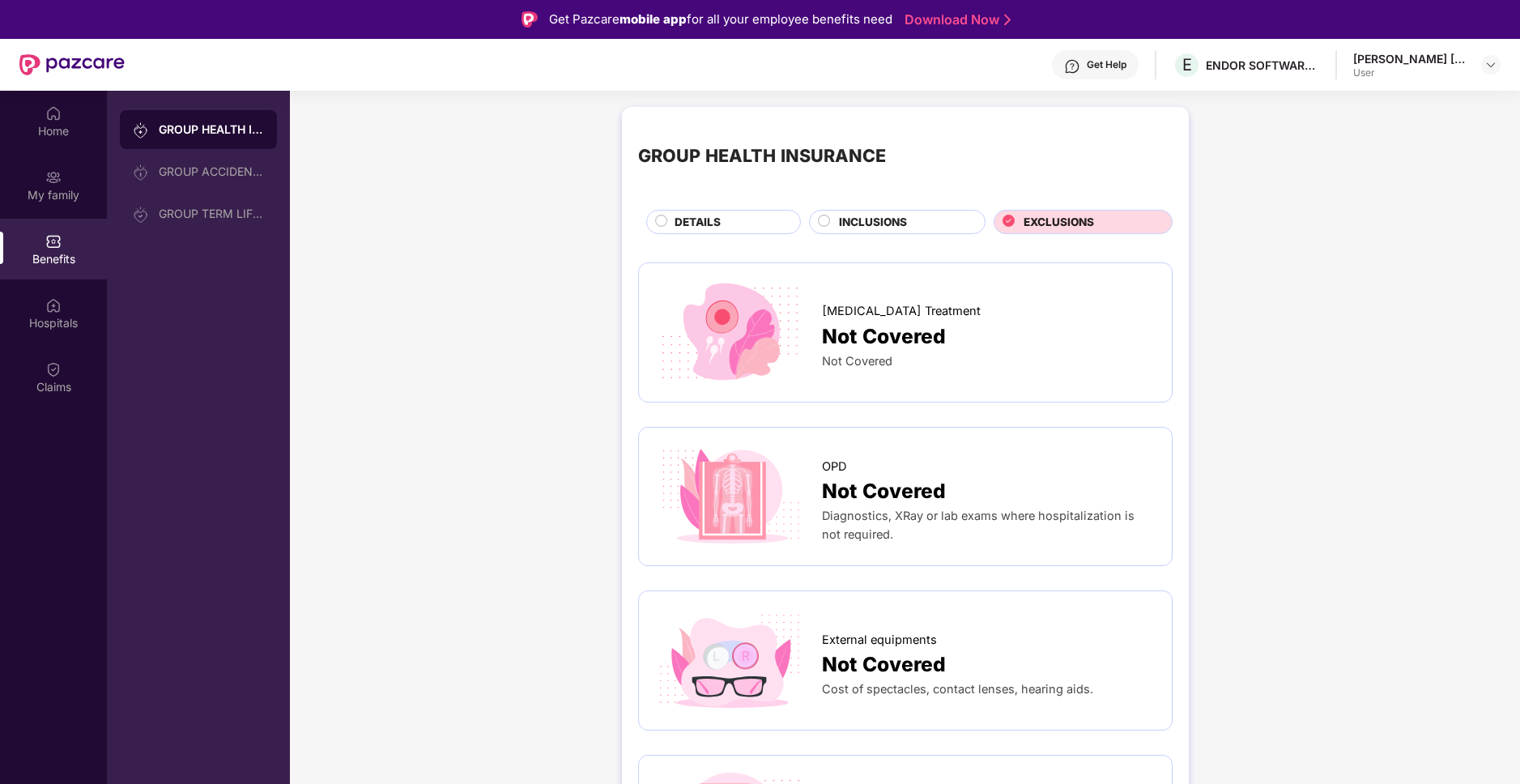
click at [731, 215] on div "DETAILS" at bounding box center [729, 223] width 125 height 20
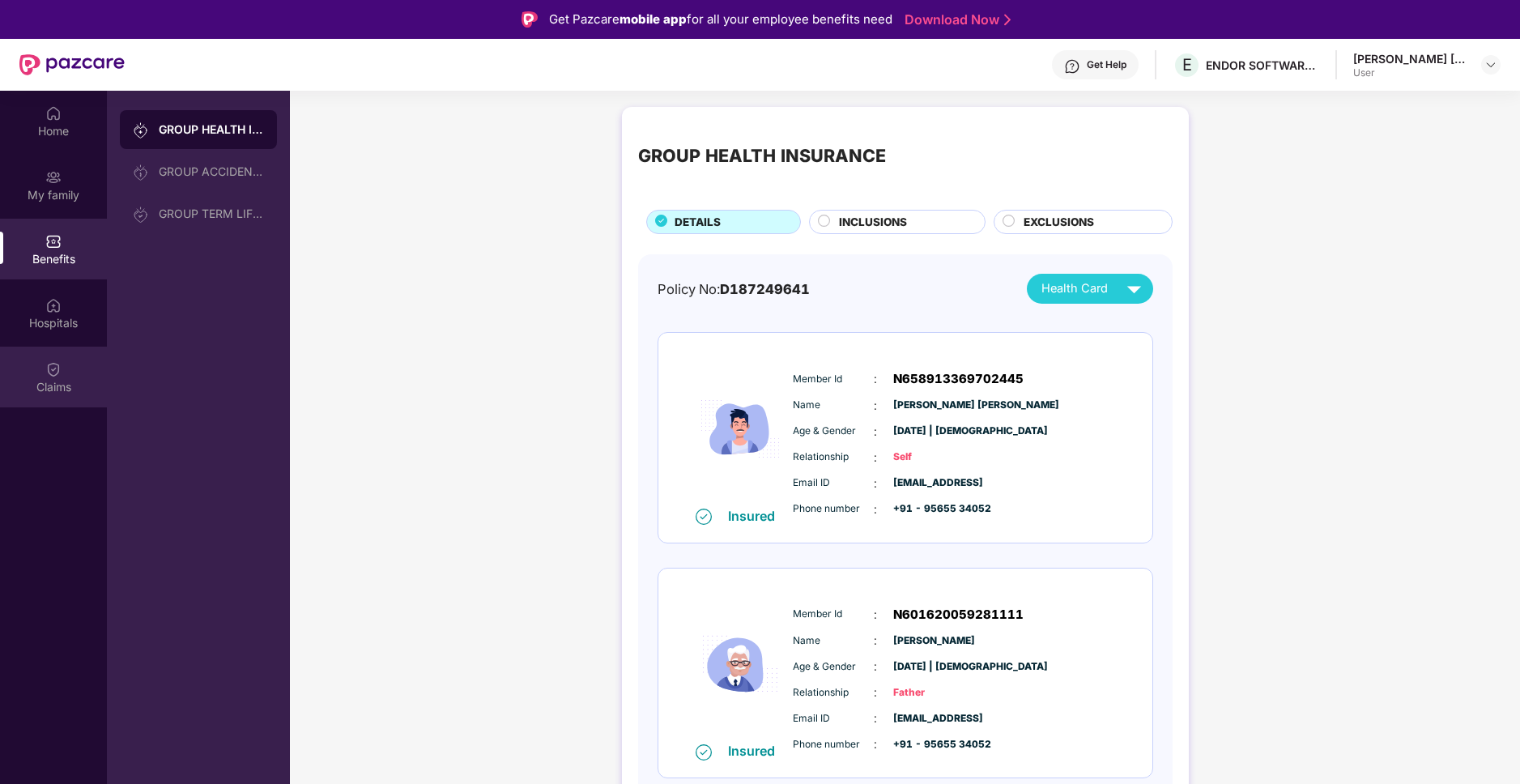
click at [40, 380] on div "Claims" at bounding box center [53, 387] width 107 height 16
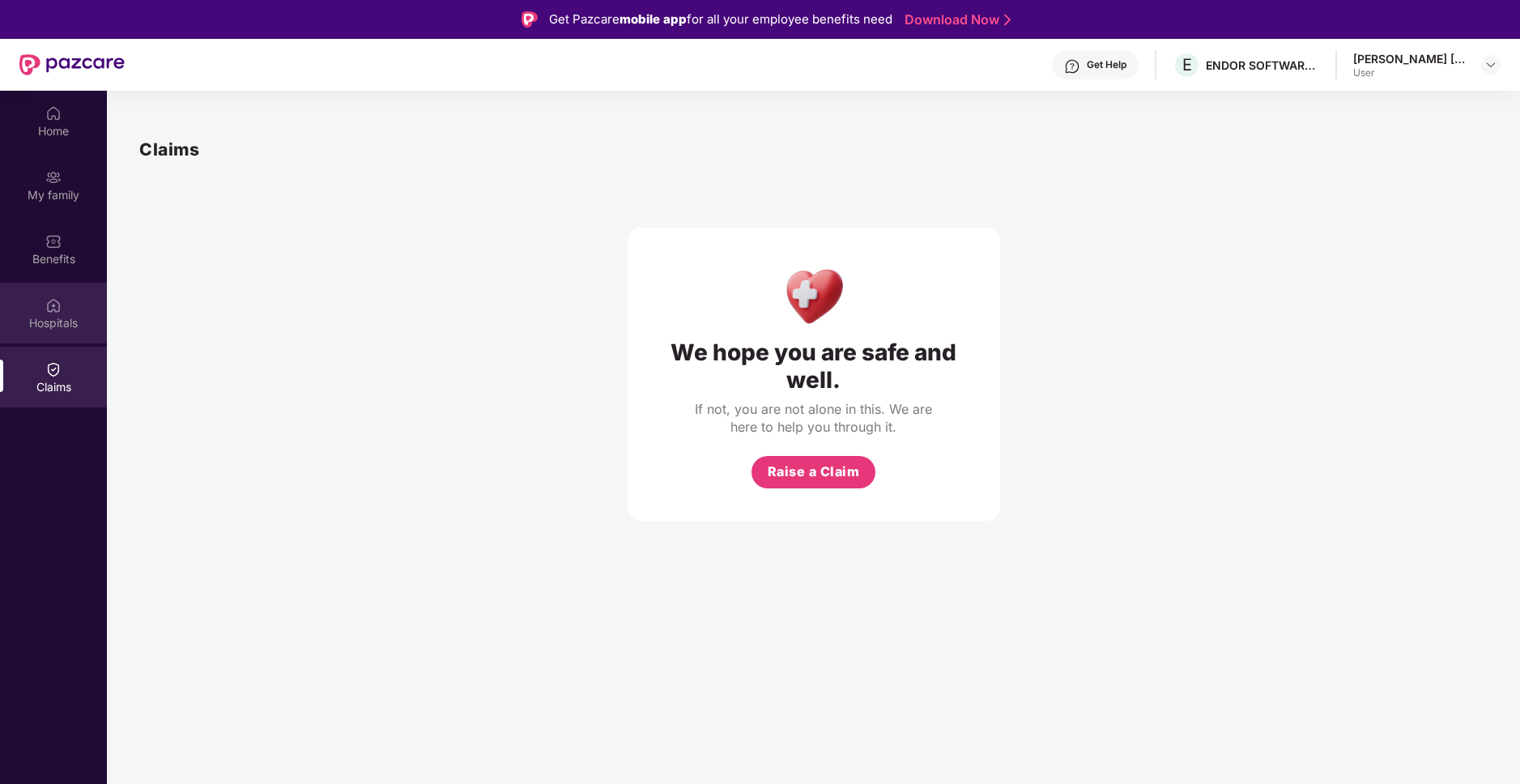
click at [58, 312] on img at bounding box center [53, 305] width 16 height 16
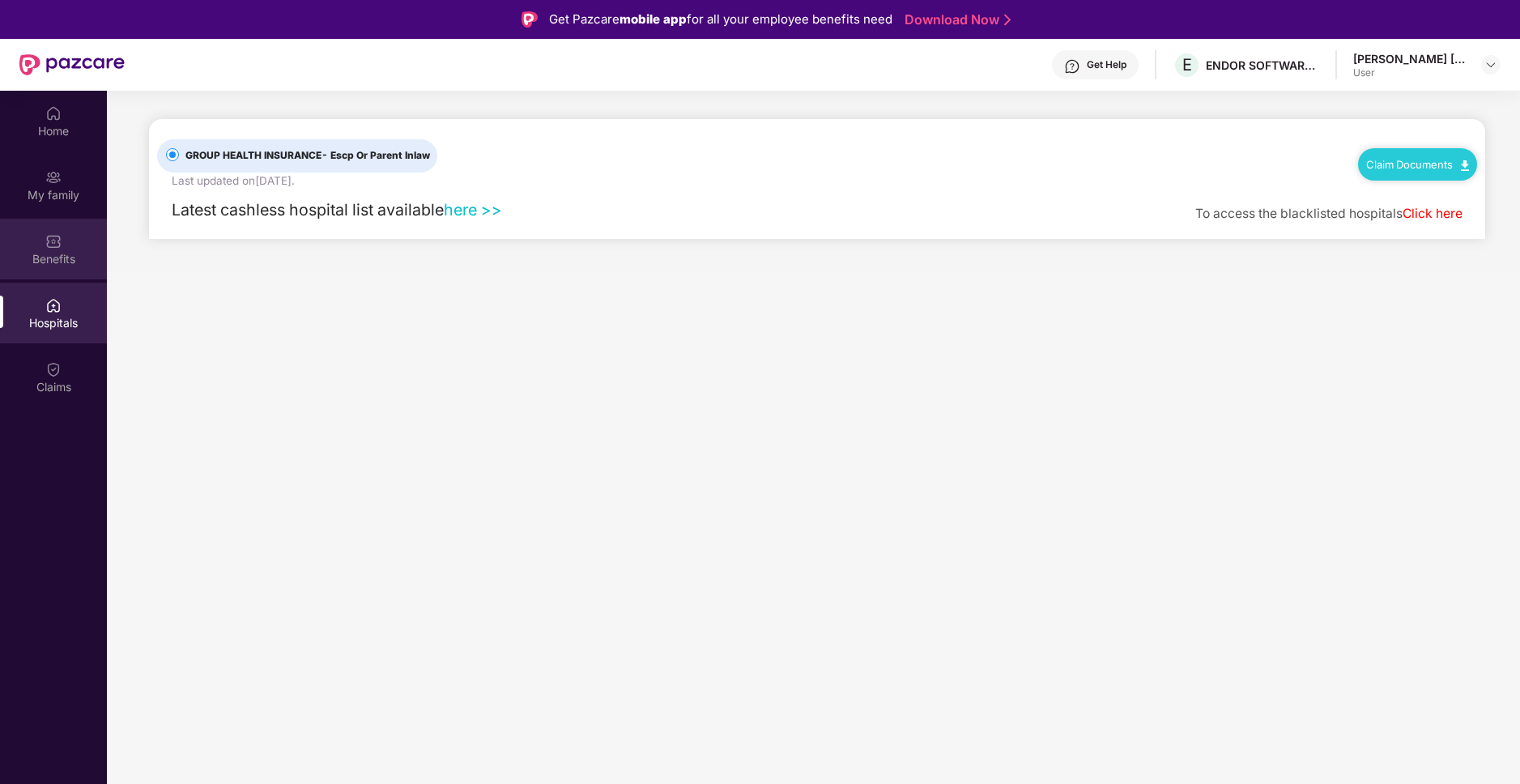
click at [62, 251] on div "Benefits" at bounding box center [53, 259] width 107 height 16
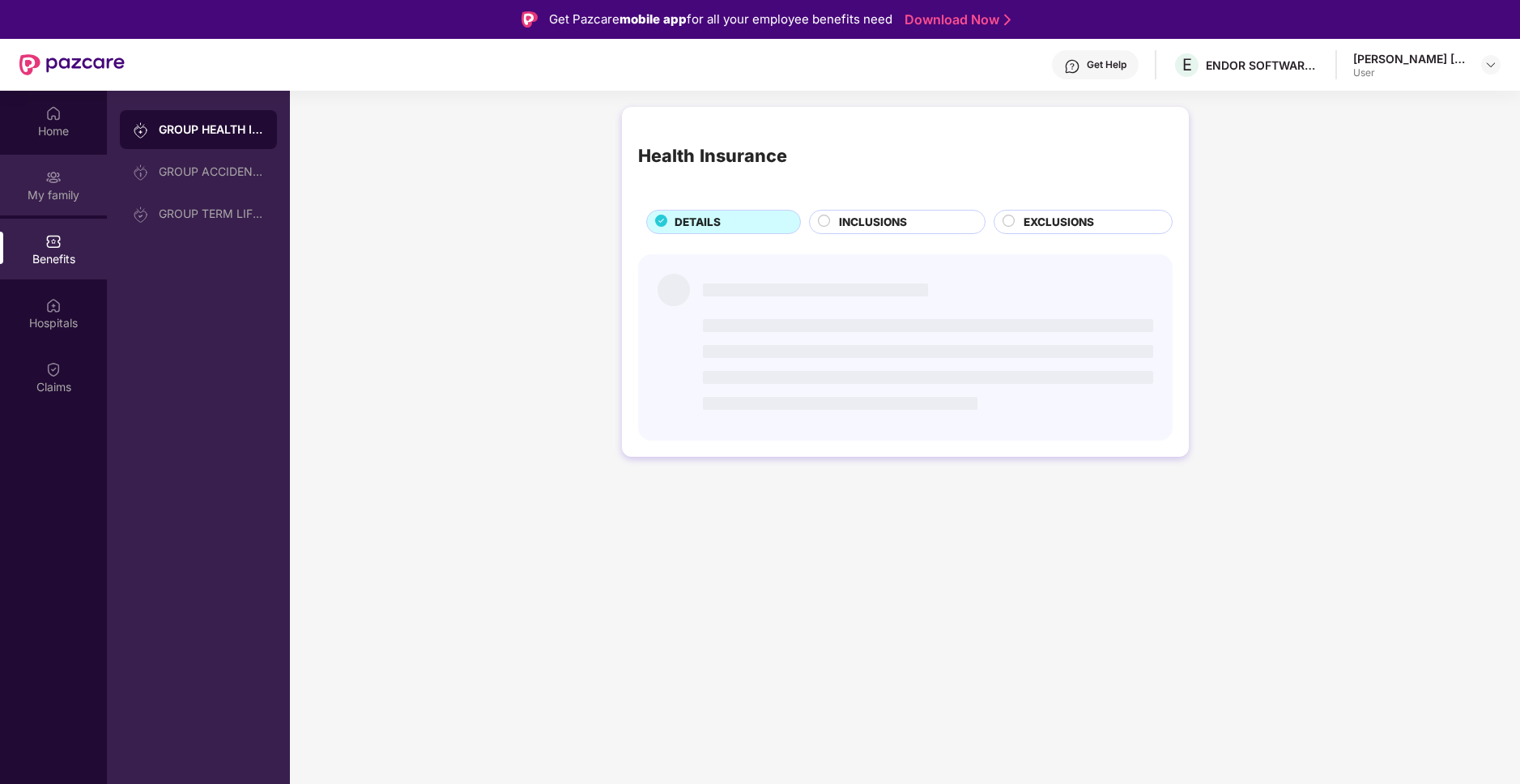
click at [68, 178] on div "My family" at bounding box center [53, 184] width 107 height 61
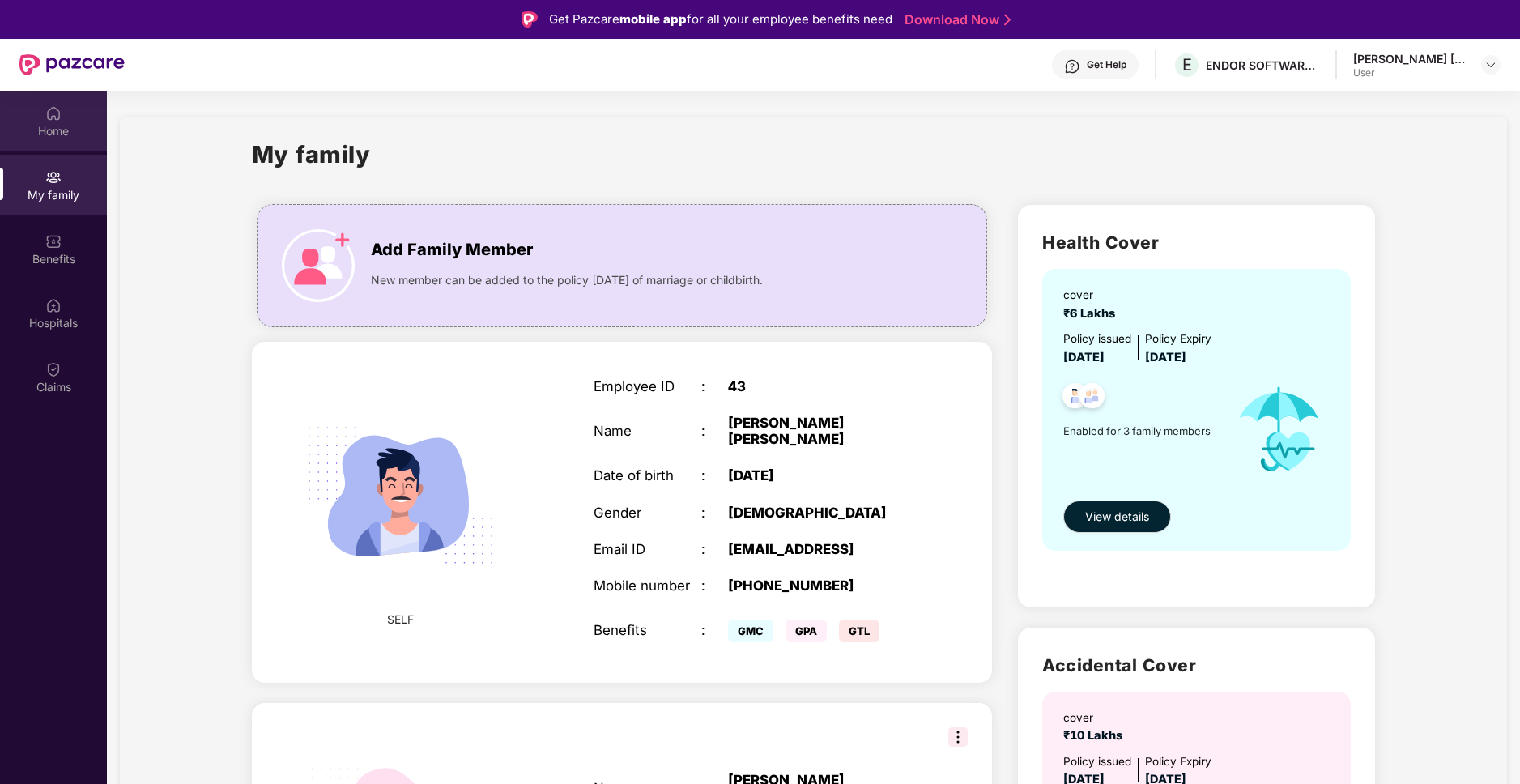
click at [65, 121] on div "Home" at bounding box center [53, 121] width 107 height 61
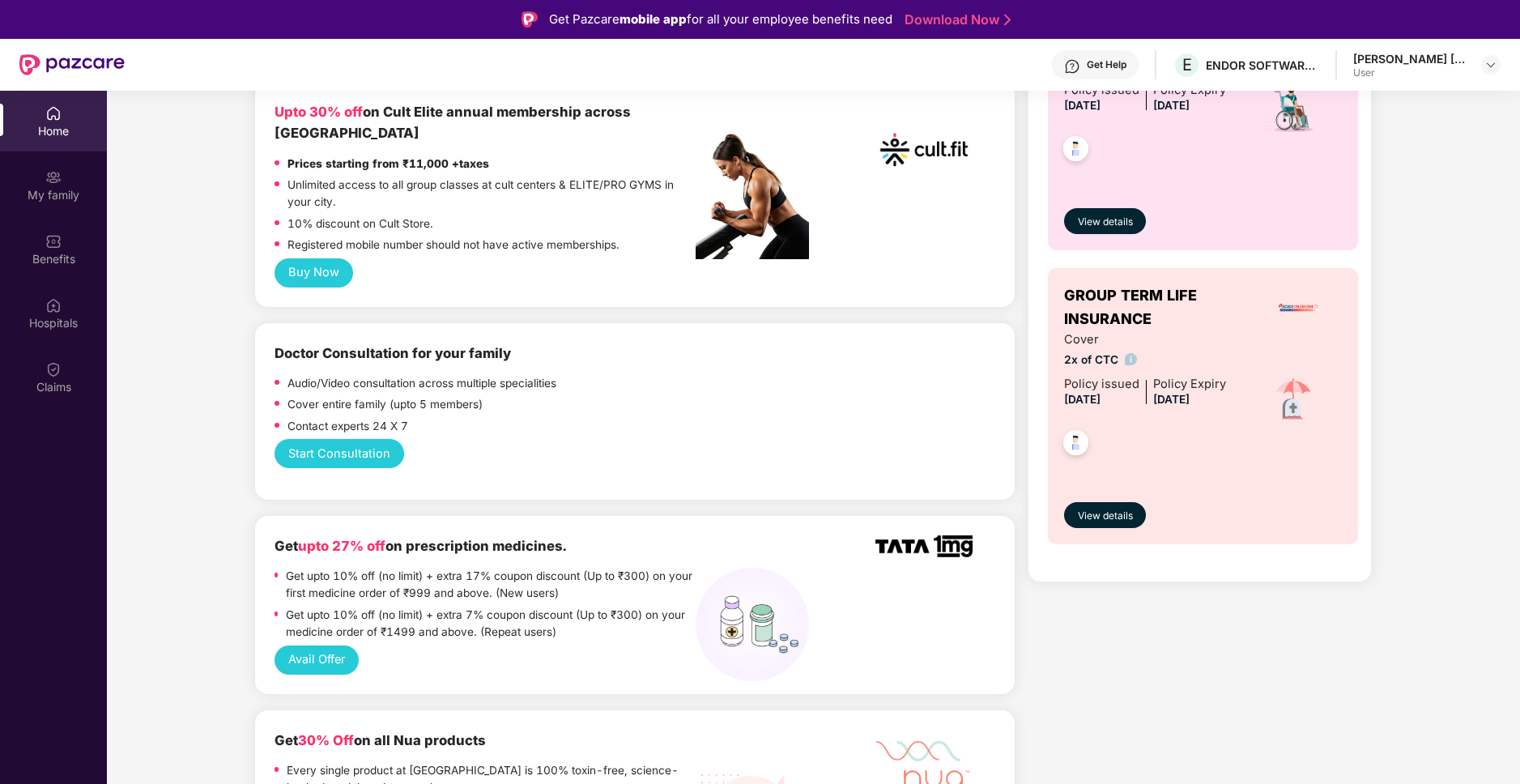
scroll to position [696, 0]
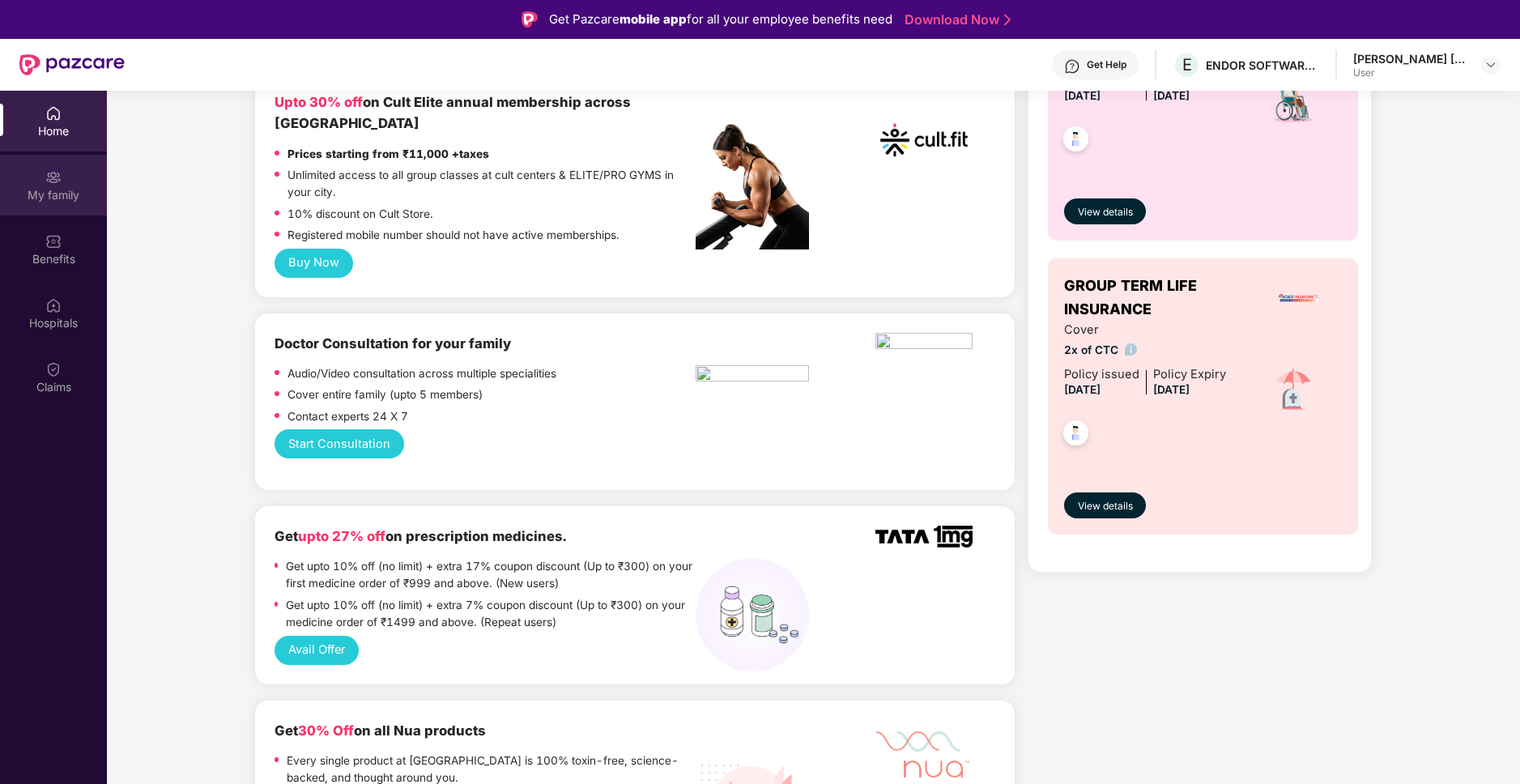
click at [77, 194] on div "My family" at bounding box center [53, 195] width 107 height 16
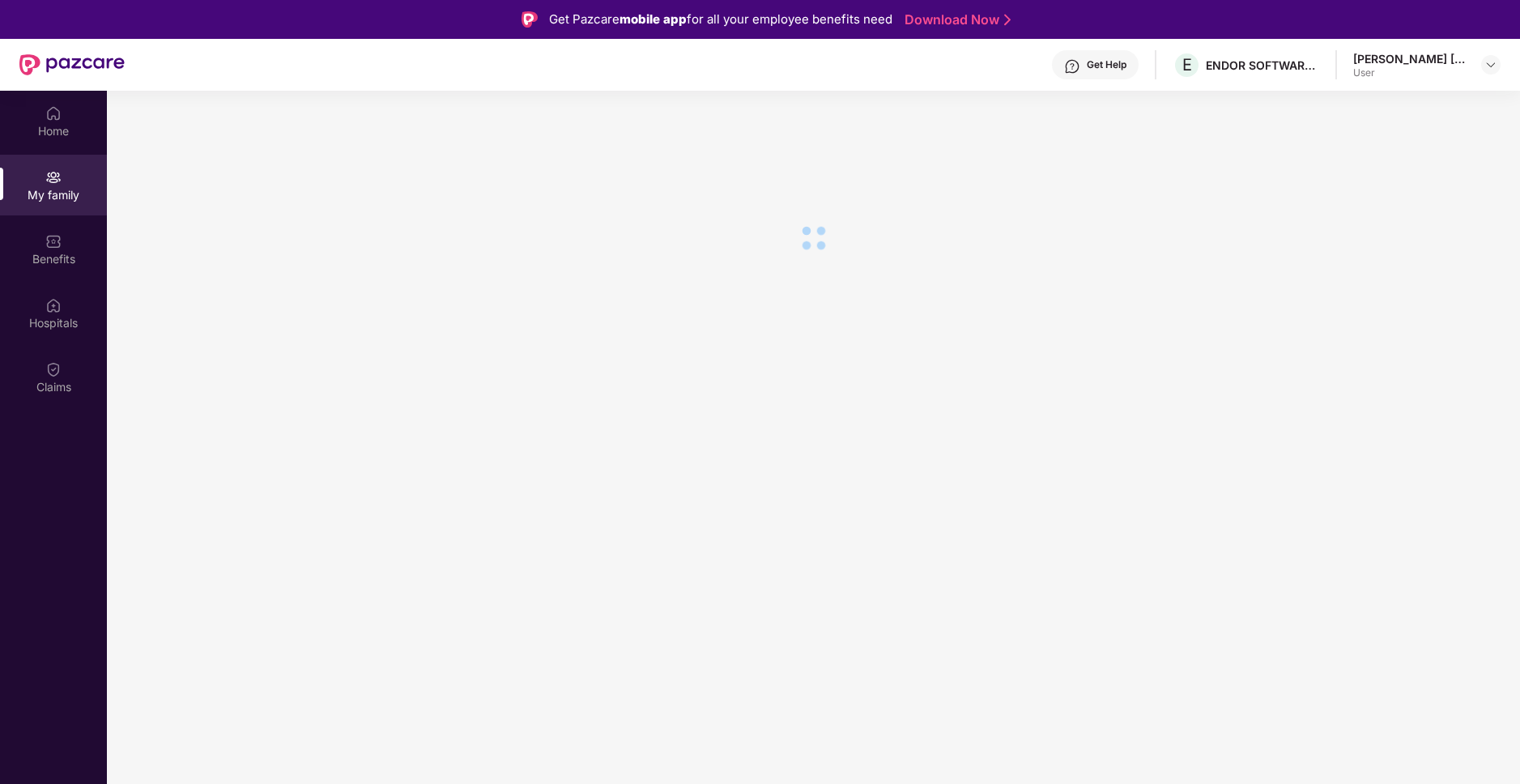
scroll to position [0, 0]
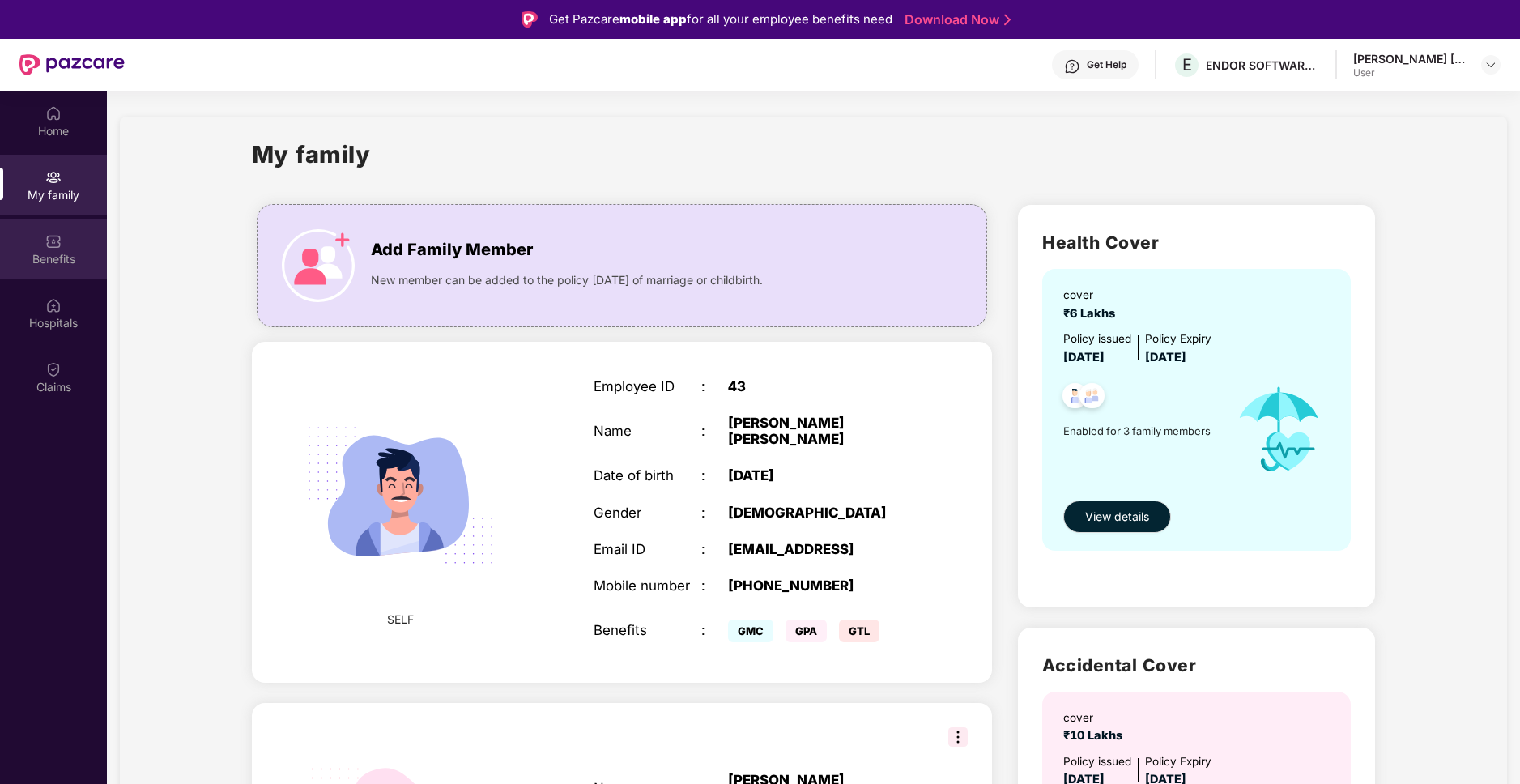
click at [64, 249] on div "Benefits" at bounding box center [53, 249] width 107 height 61
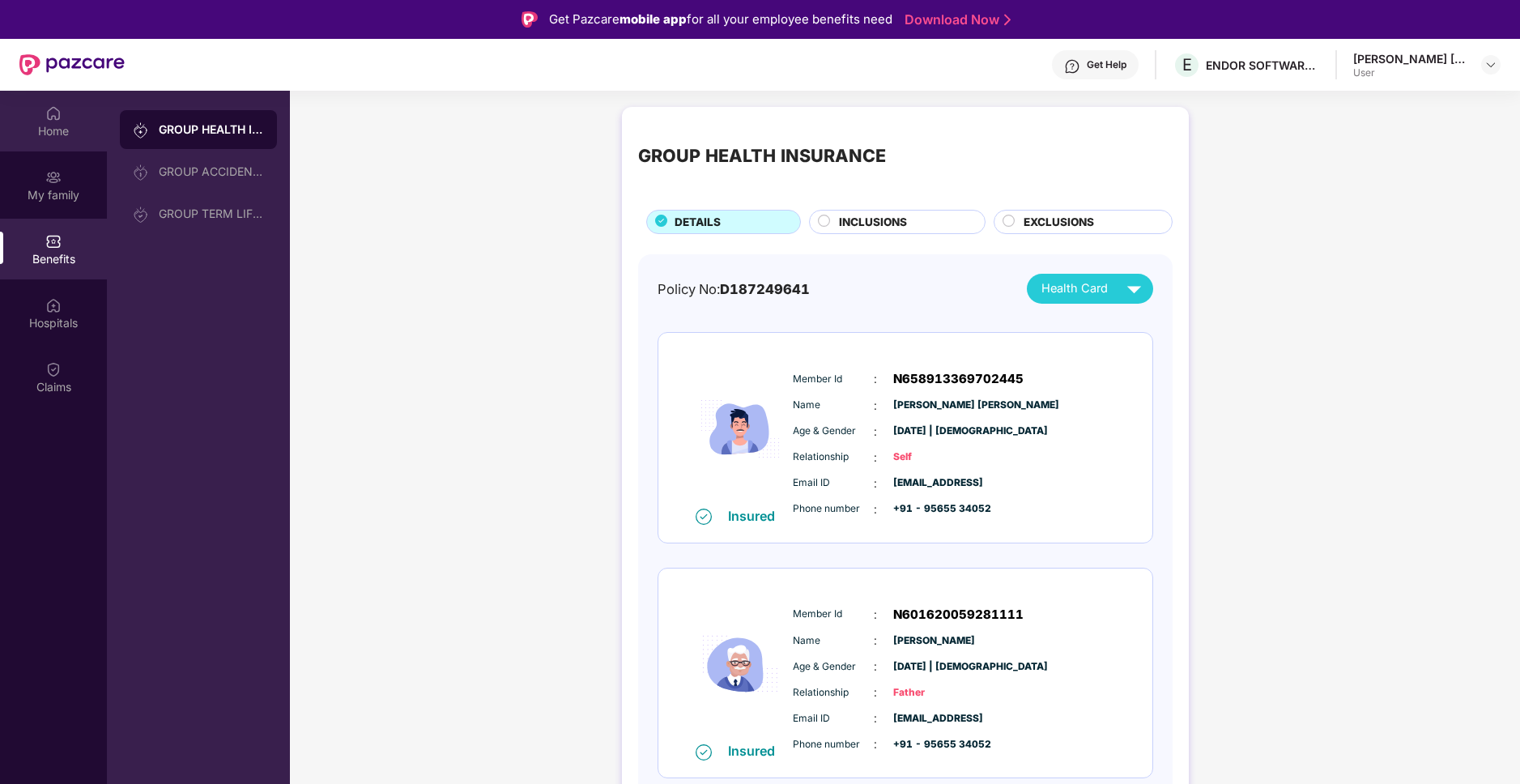
click at [44, 125] on div "Home" at bounding box center [53, 130] width 107 height 16
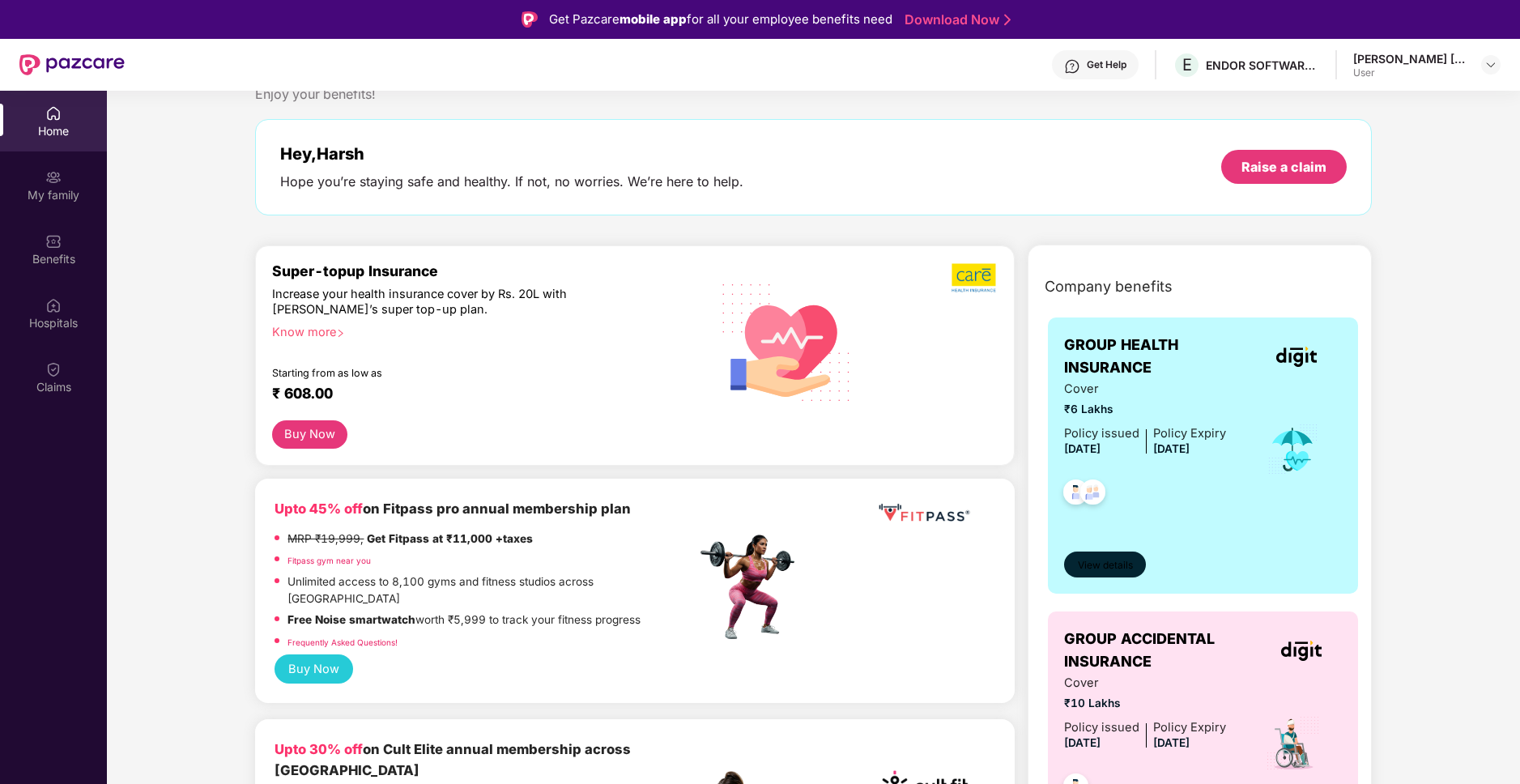
scroll to position [51, 0]
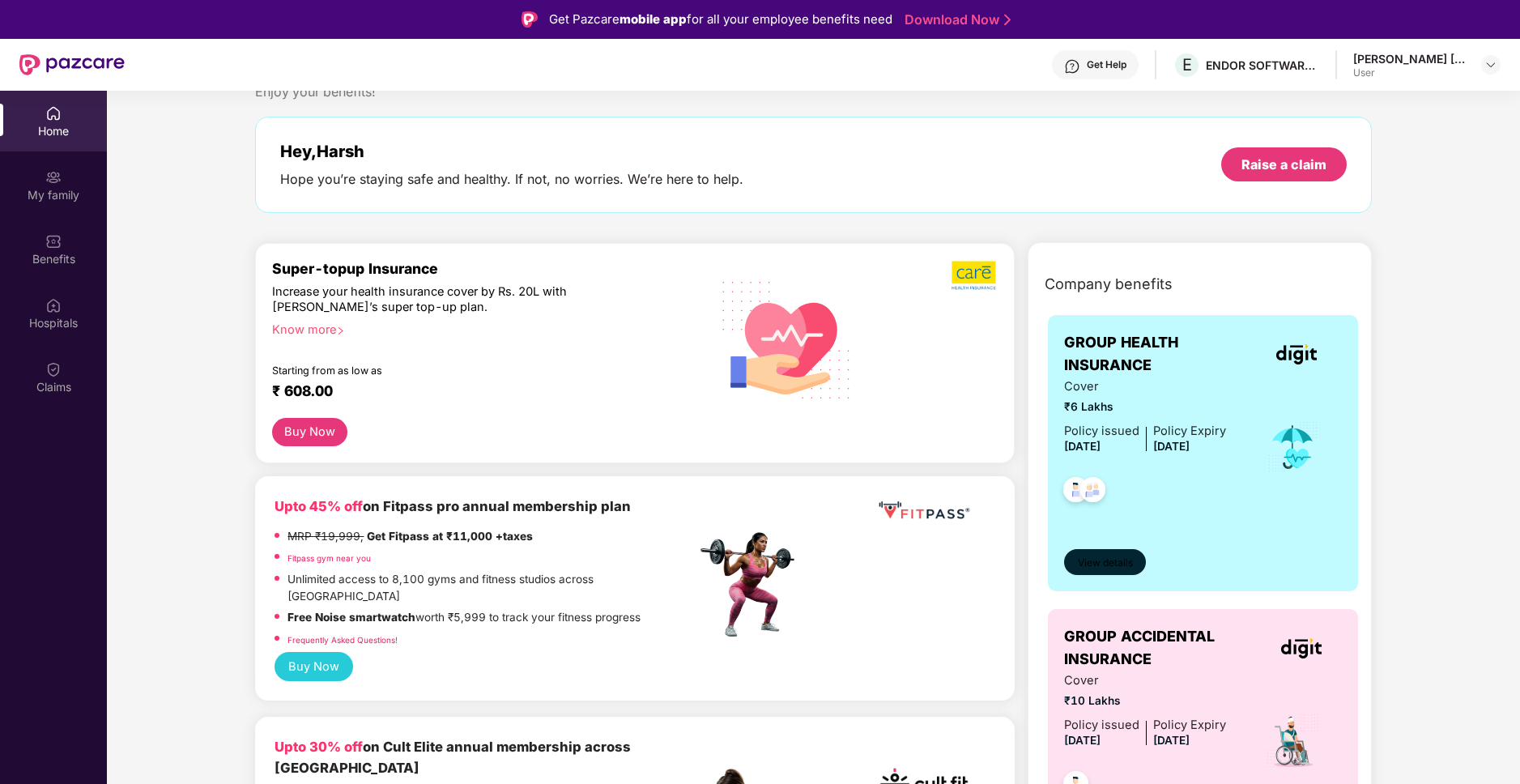
click at [1098, 560] on span "View details" at bounding box center [1105, 563] width 55 height 15
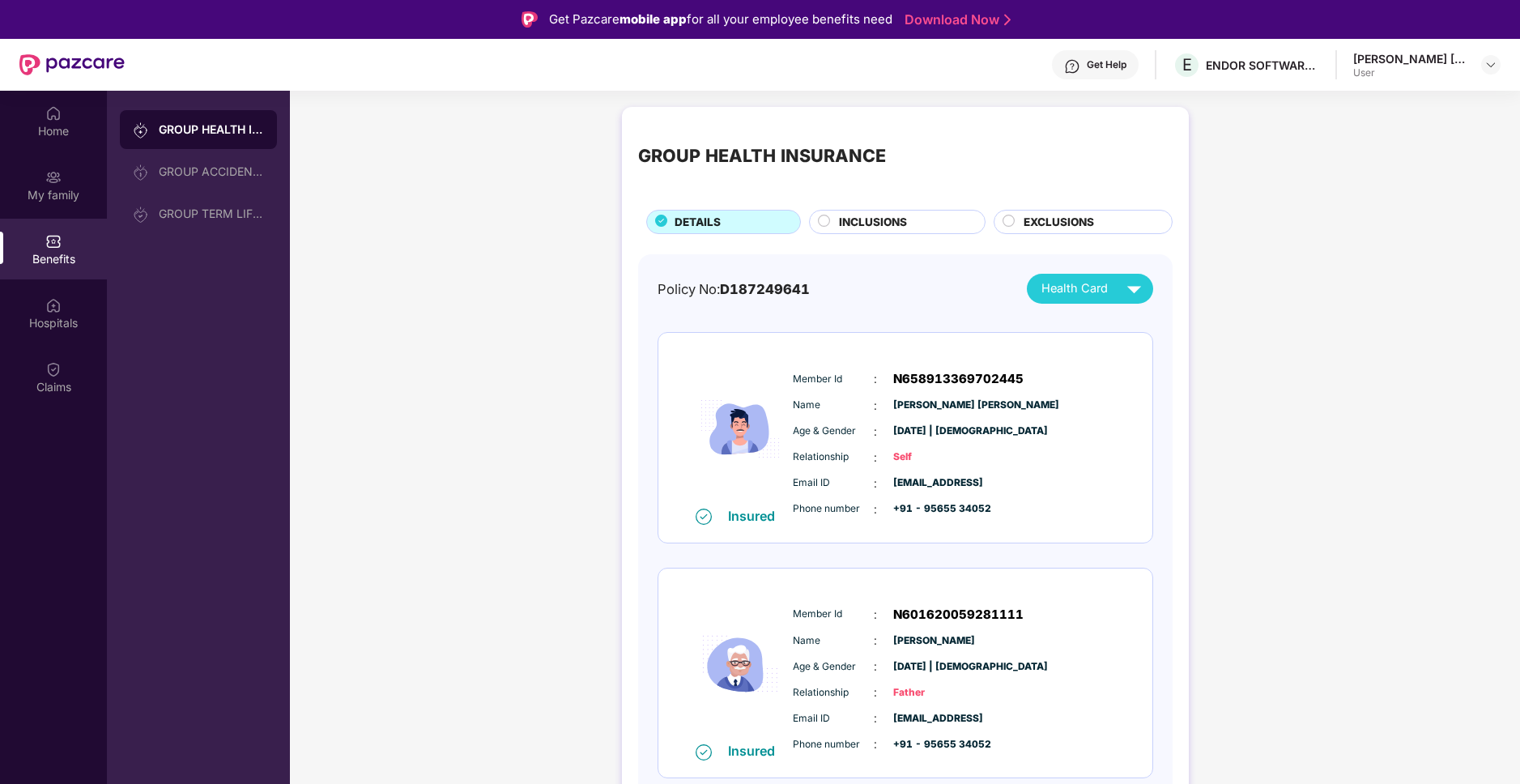
click at [1085, 308] on div "Policy No: D187249641 Health Card Insured Member Id : N658913369702445 Name : […" at bounding box center [905, 655] width 496 height 764
click at [1085, 291] on span "Health Card" at bounding box center [1074, 289] width 66 height 19
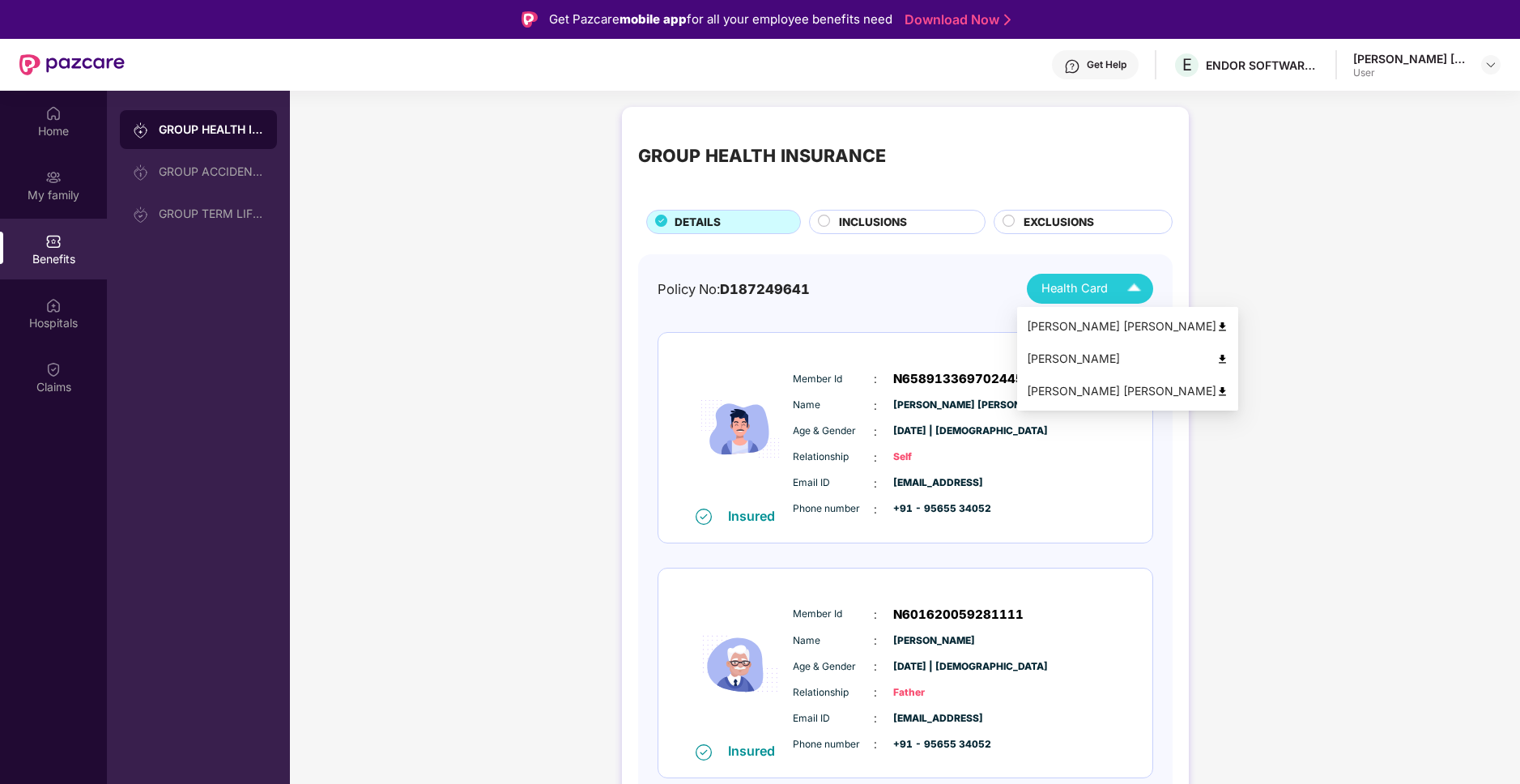
click at [1308, 288] on div "GROUP HEALTH INSURANCE DETAILS INCLUSIONS EXCLUSIONS Policy No: D187249641 Heal…" at bounding box center [905, 606] width 1230 height 1016
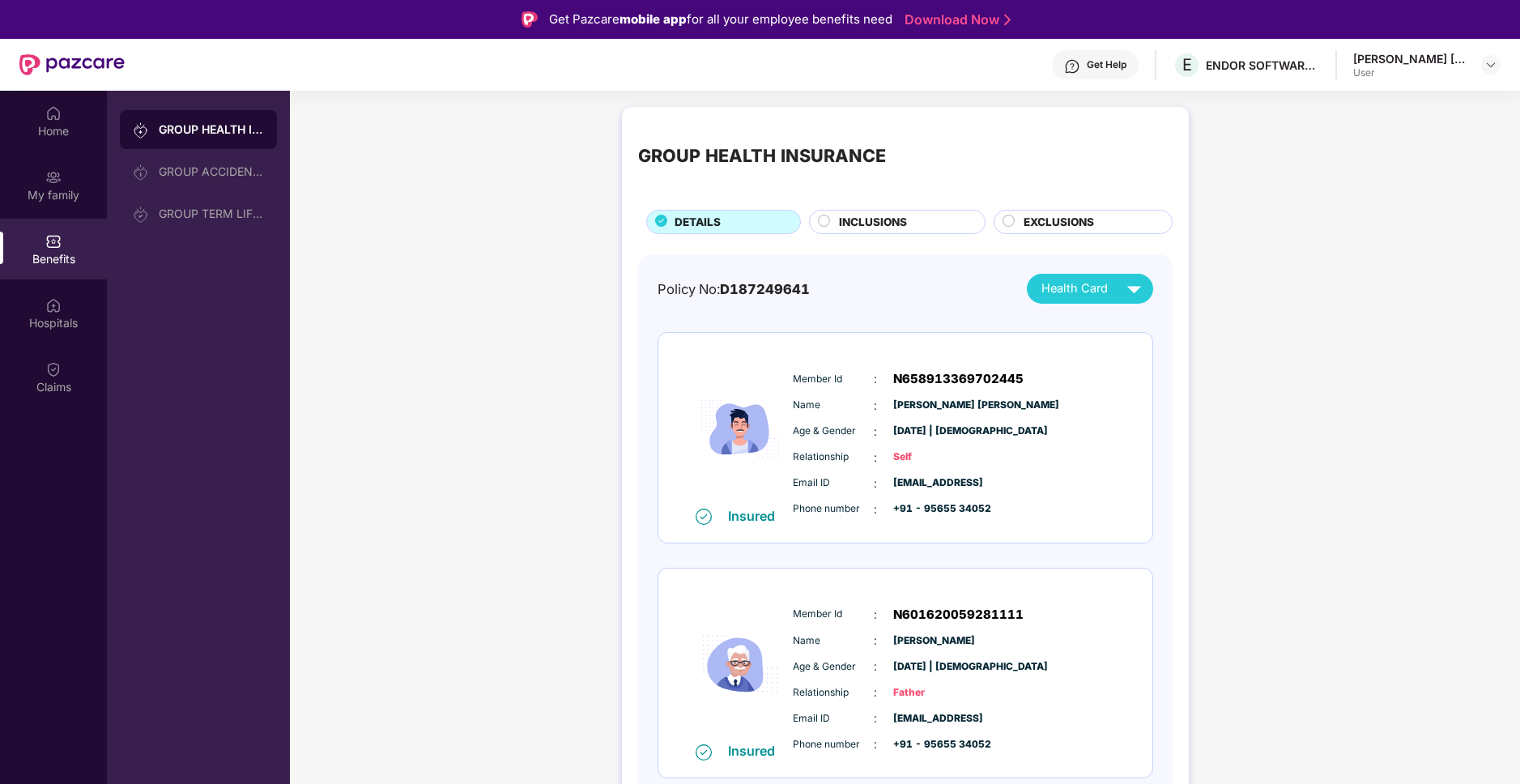
scroll to position [51, 0]
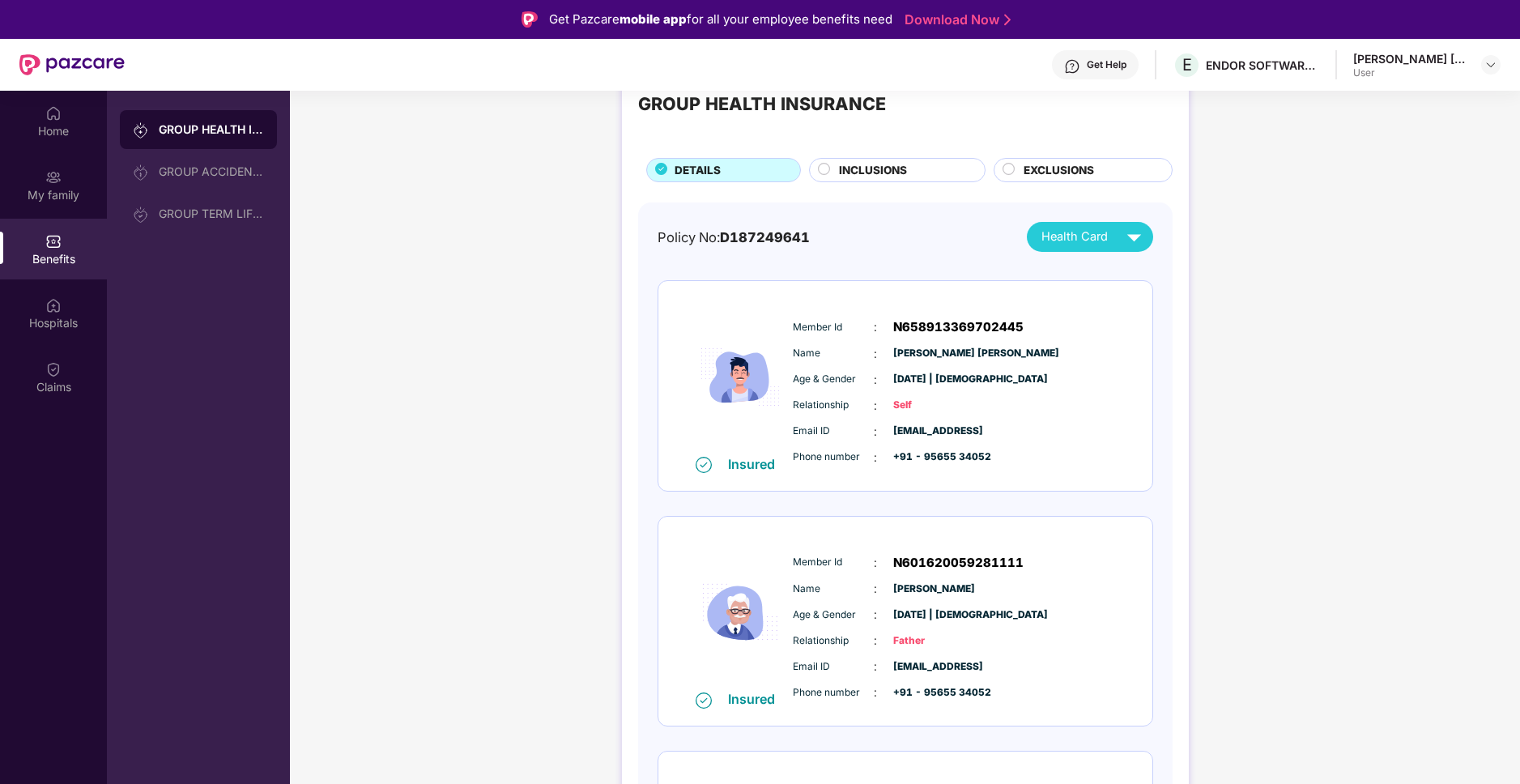
click at [902, 168] on span "INCLUSIONS" at bounding box center [872, 171] width 68 height 17
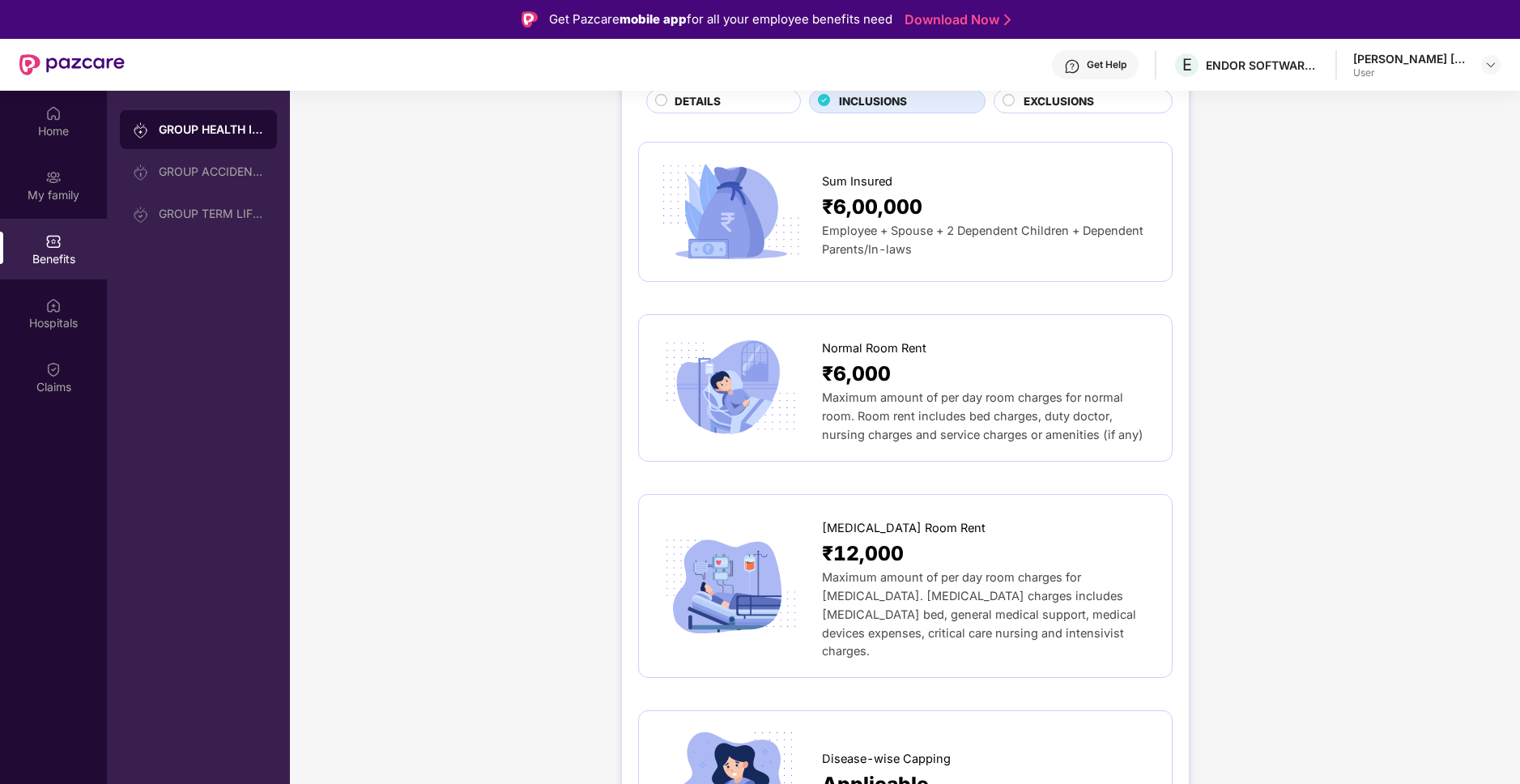
scroll to position [130, 0]
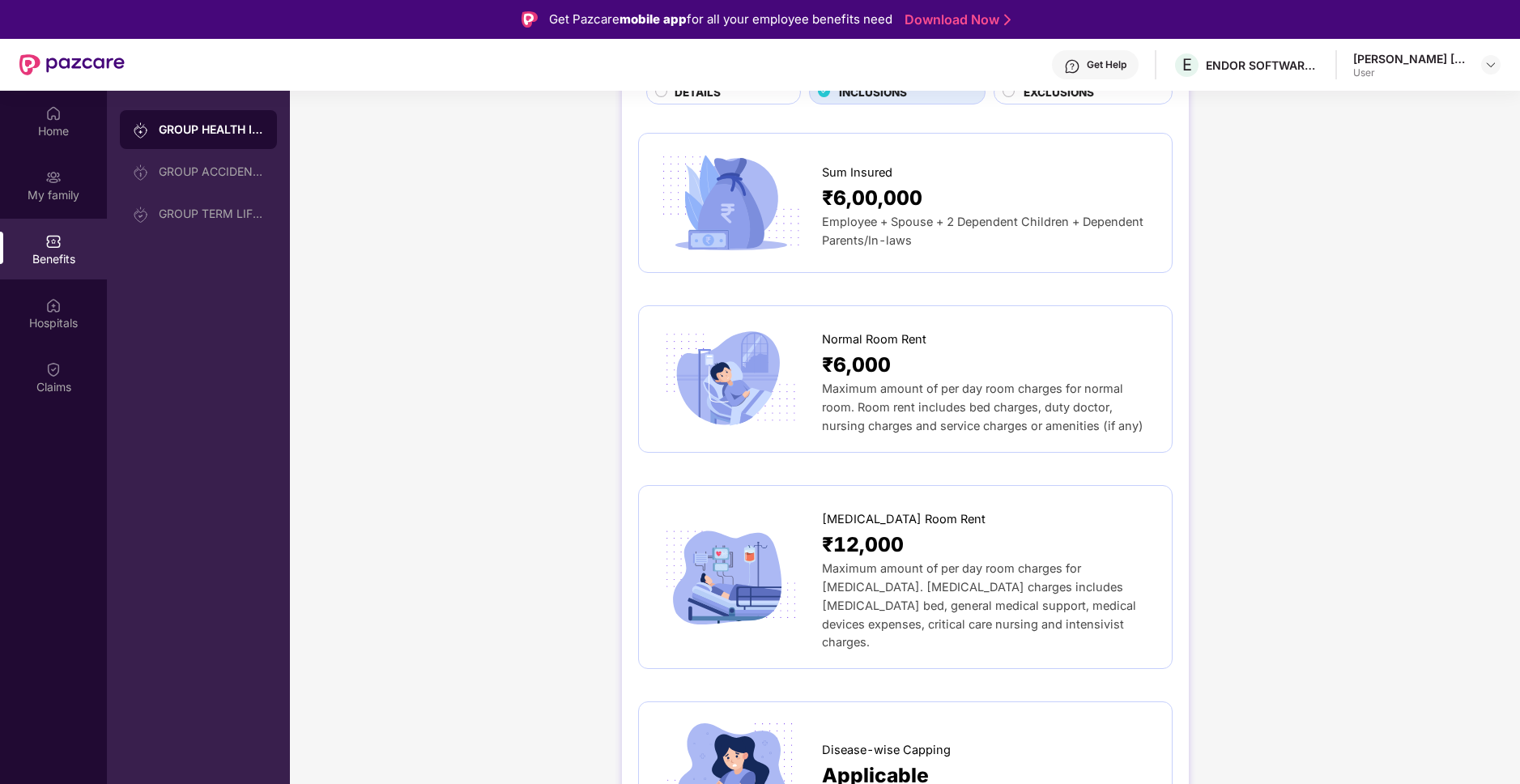
click at [933, 220] on span "Employee + Spouse + 2 Dependent Children + Dependent Parents/In-laws" at bounding box center [982, 231] width 322 height 33
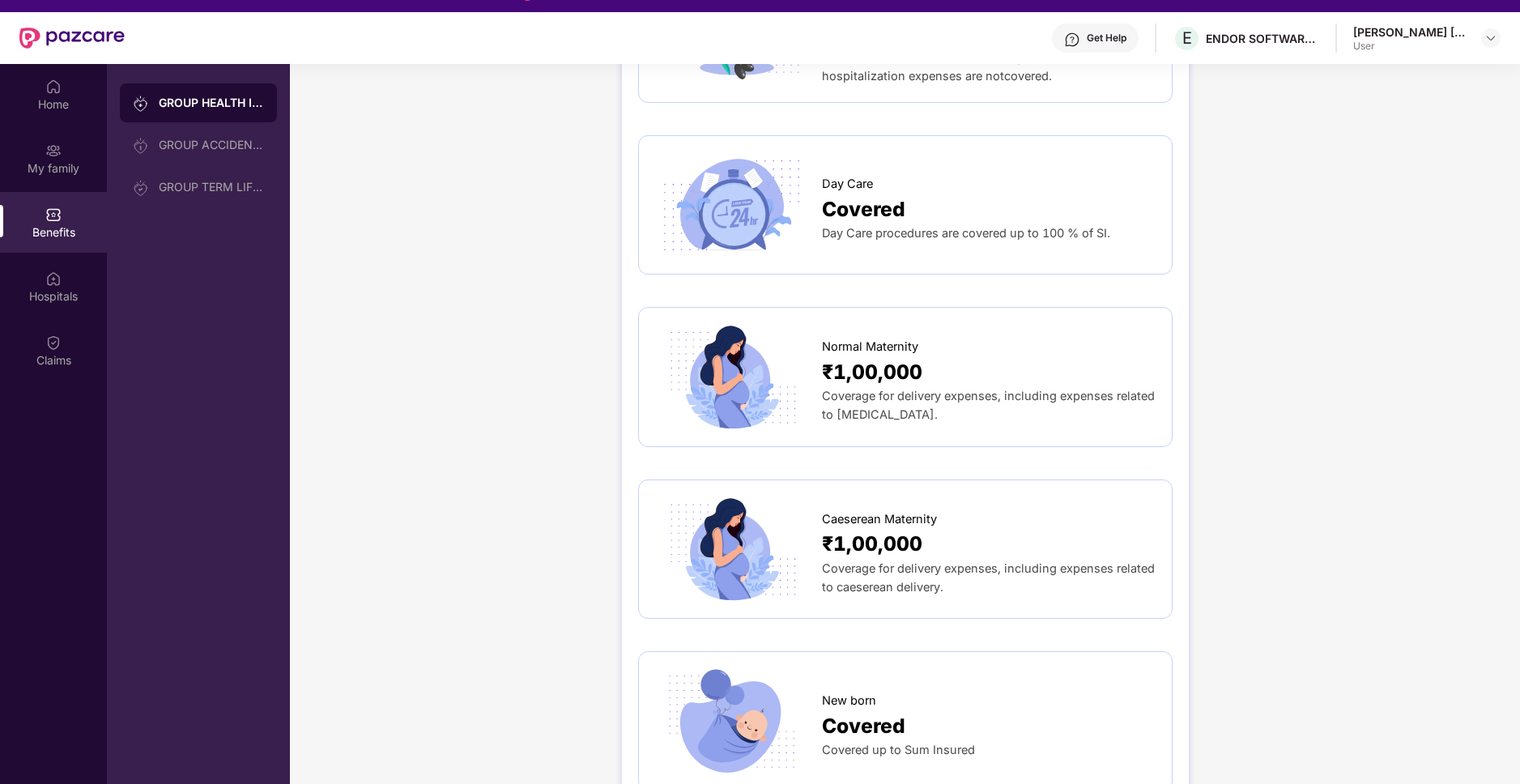
scroll to position [1649, 0]
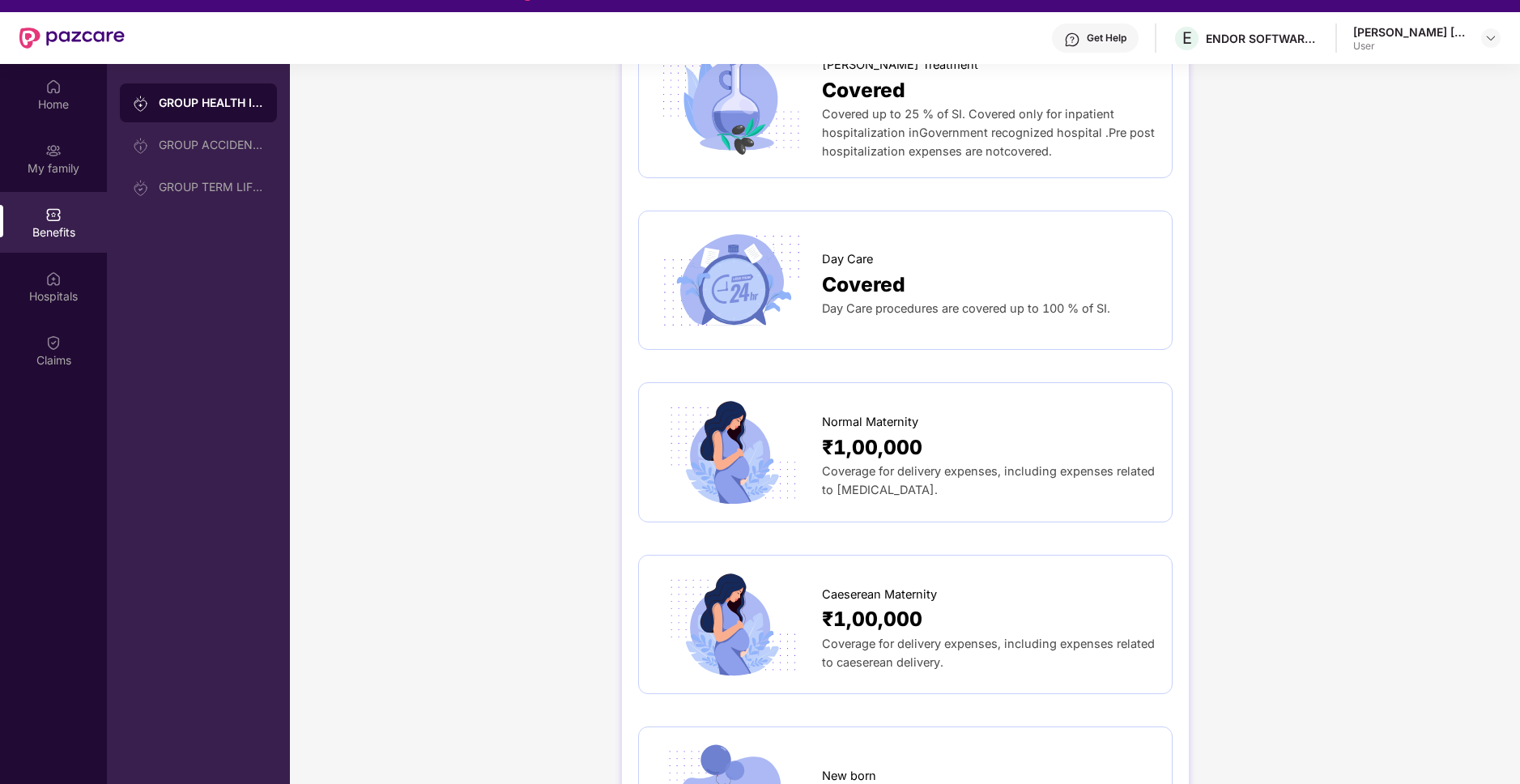
click at [892, 242] on div "Day Care" at bounding box center [988, 255] width 334 height 27
click at [892, 301] on span "Day Care procedures are covered up to 100 % of SI." at bounding box center [966, 308] width 288 height 14
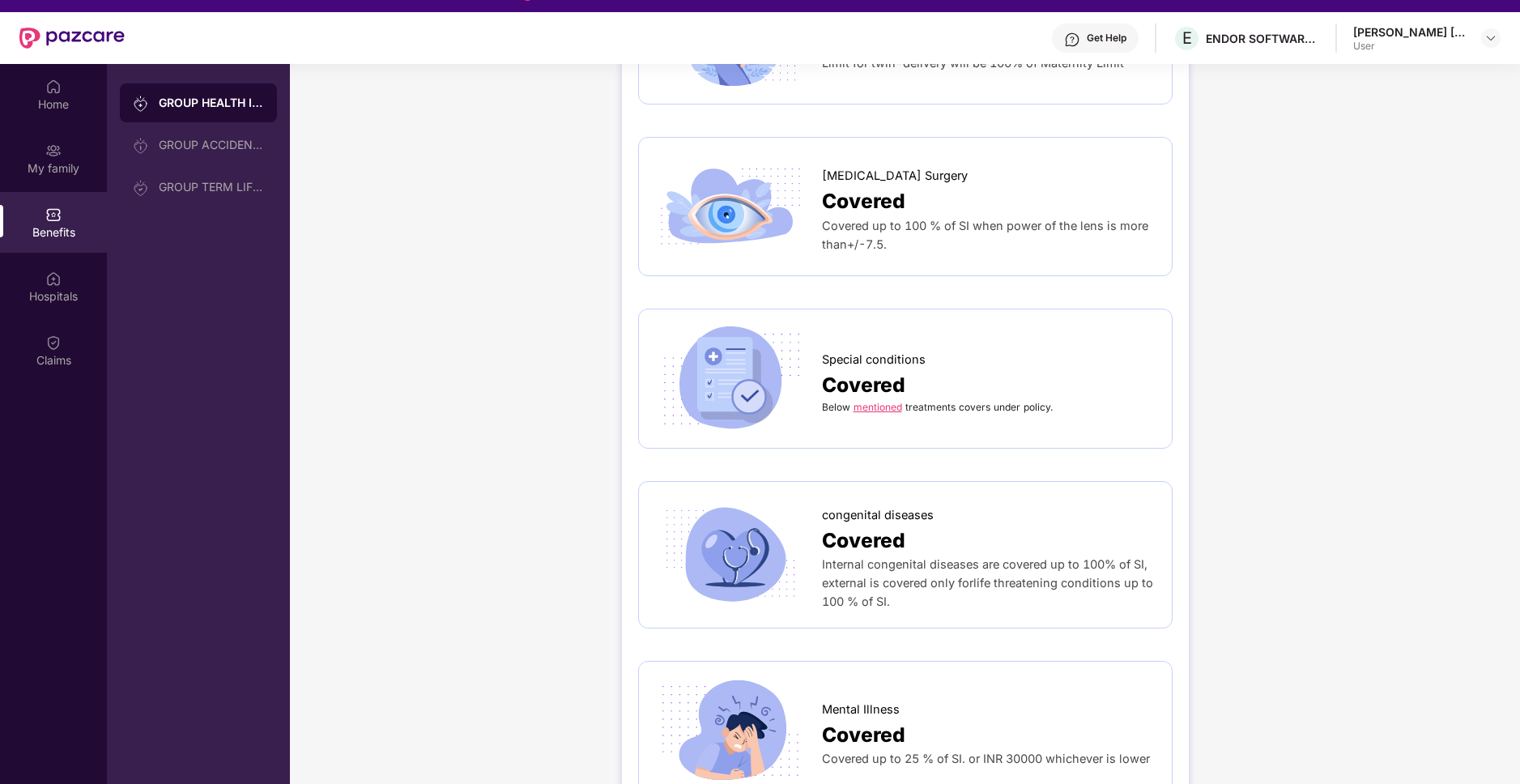
scroll to position [47, 0]
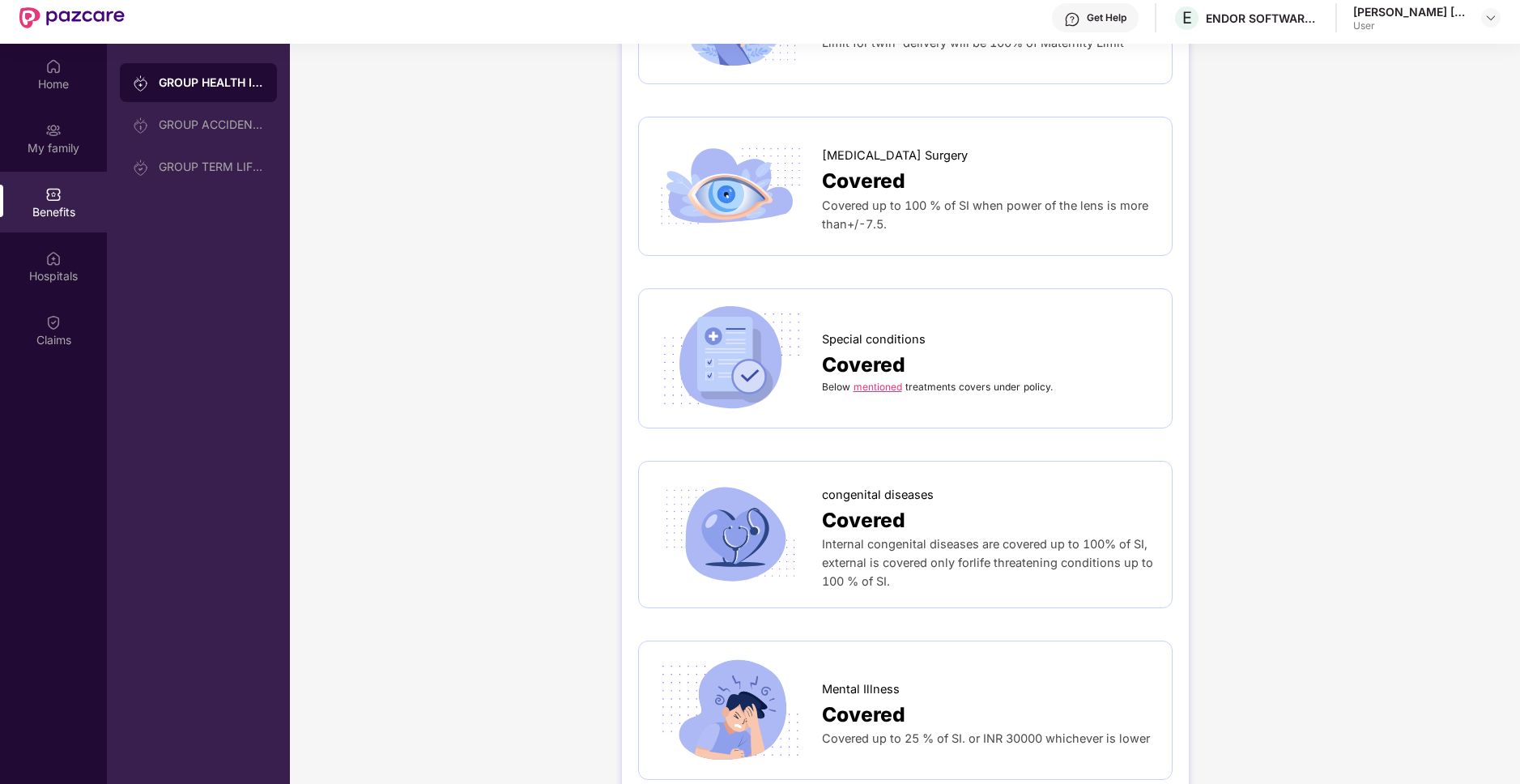
click at [869, 359] on span "Covered" at bounding box center [863, 365] width 83 height 32
click at [869, 381] on link "mentioned" at bounding box center [878, 387] width 49 height 12
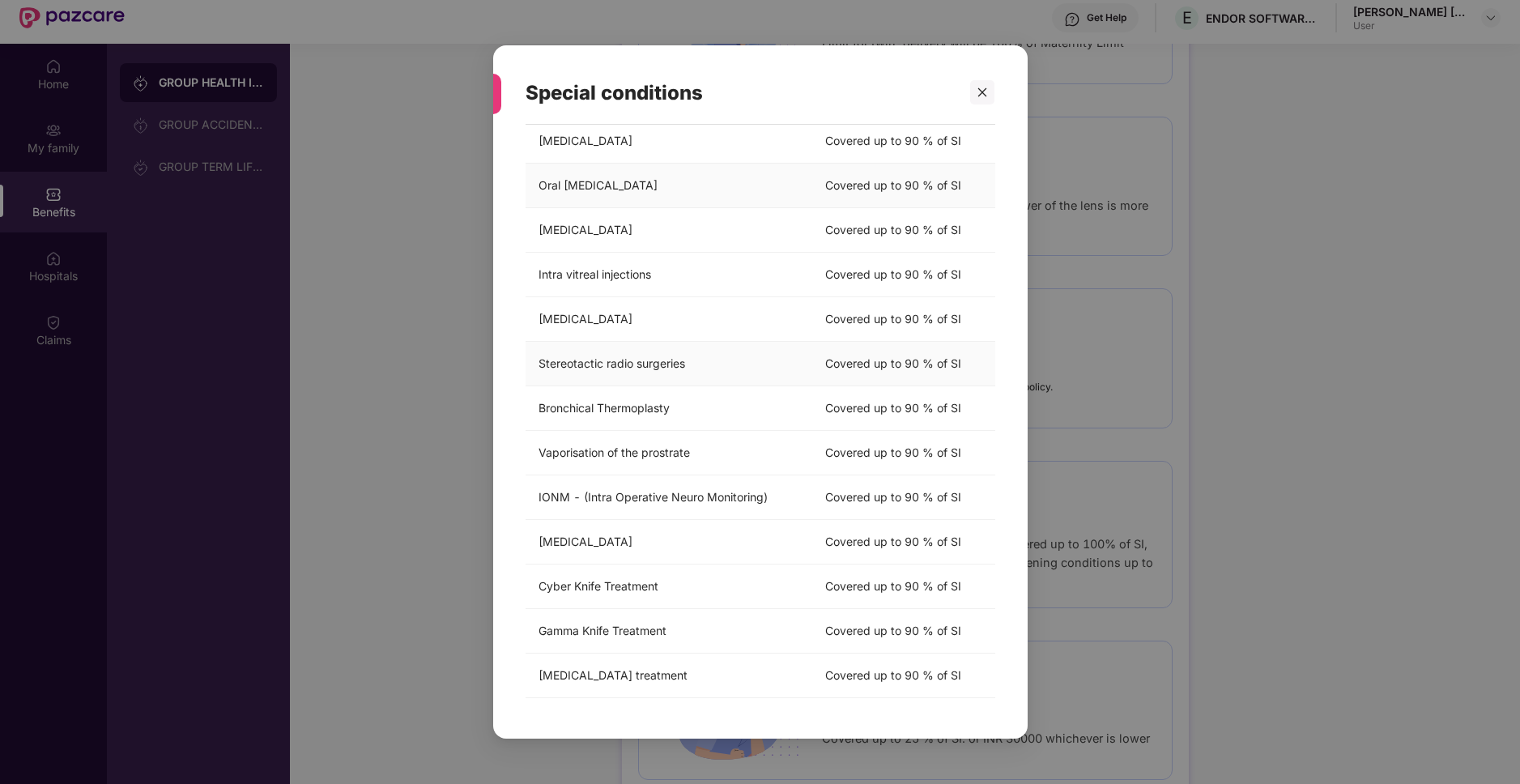
scroll to position [91, 0]
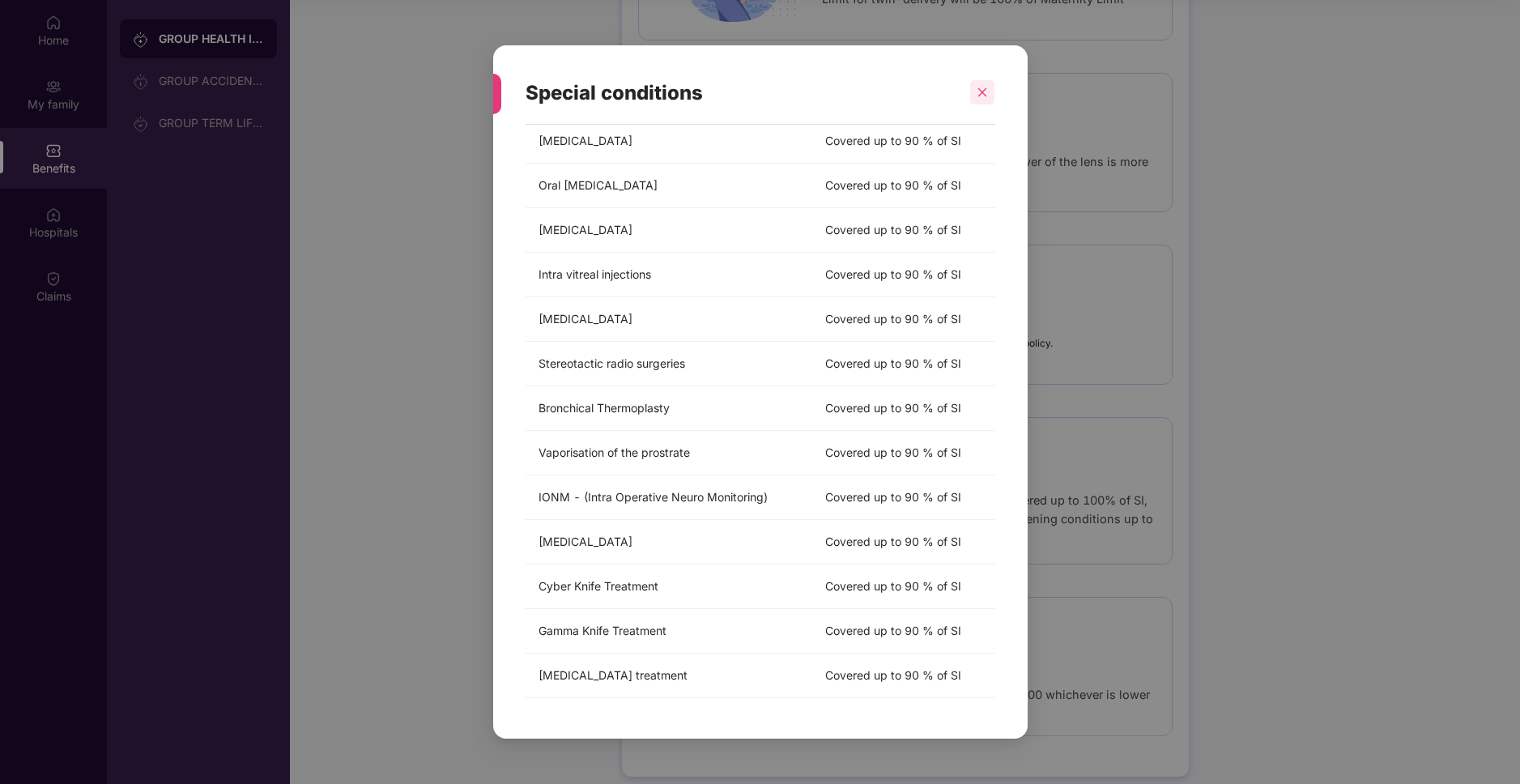
click at [983, 93] on icon "close" at bounding box center [982, 93] width 9 height 9
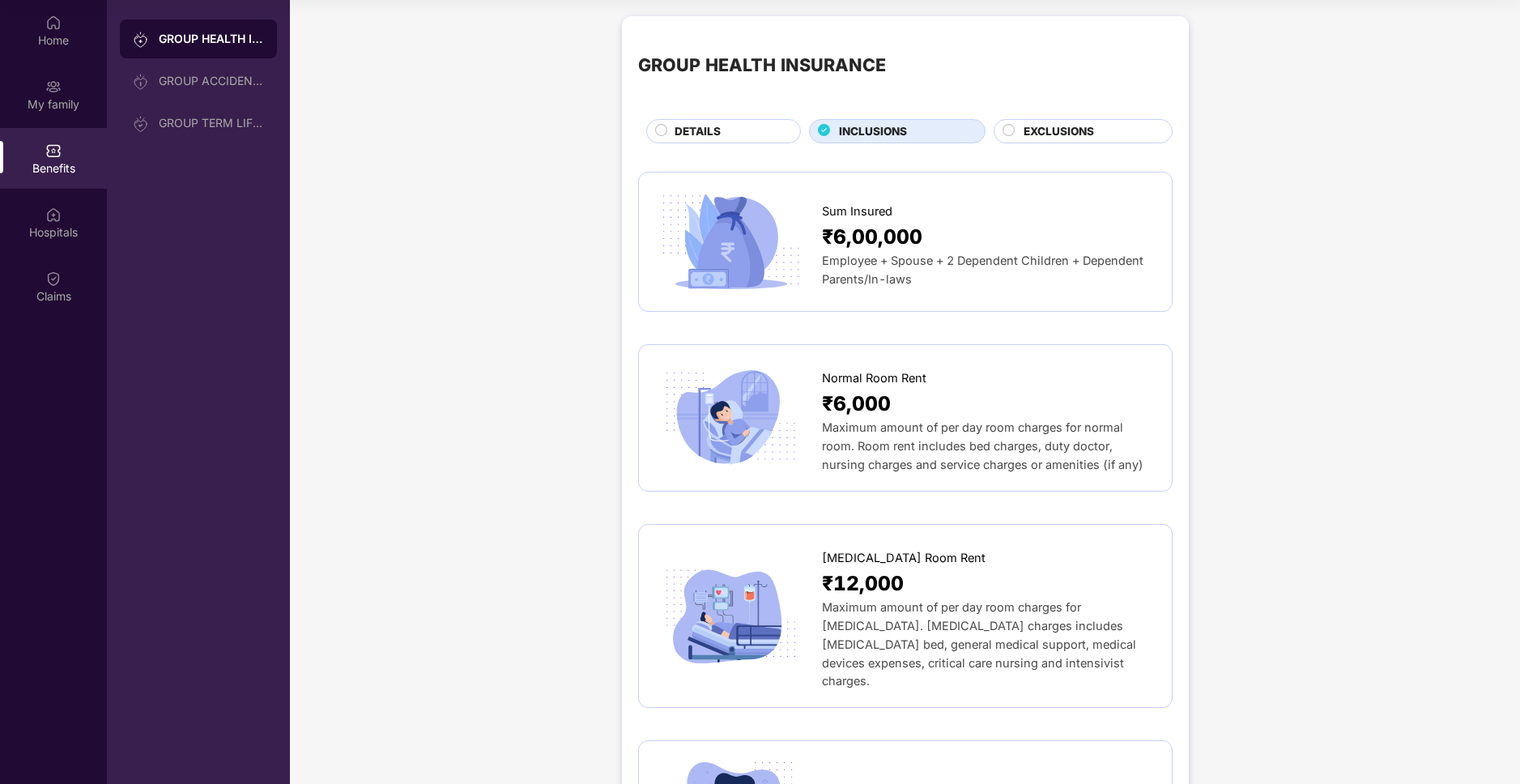
scroll to position [0, 0]
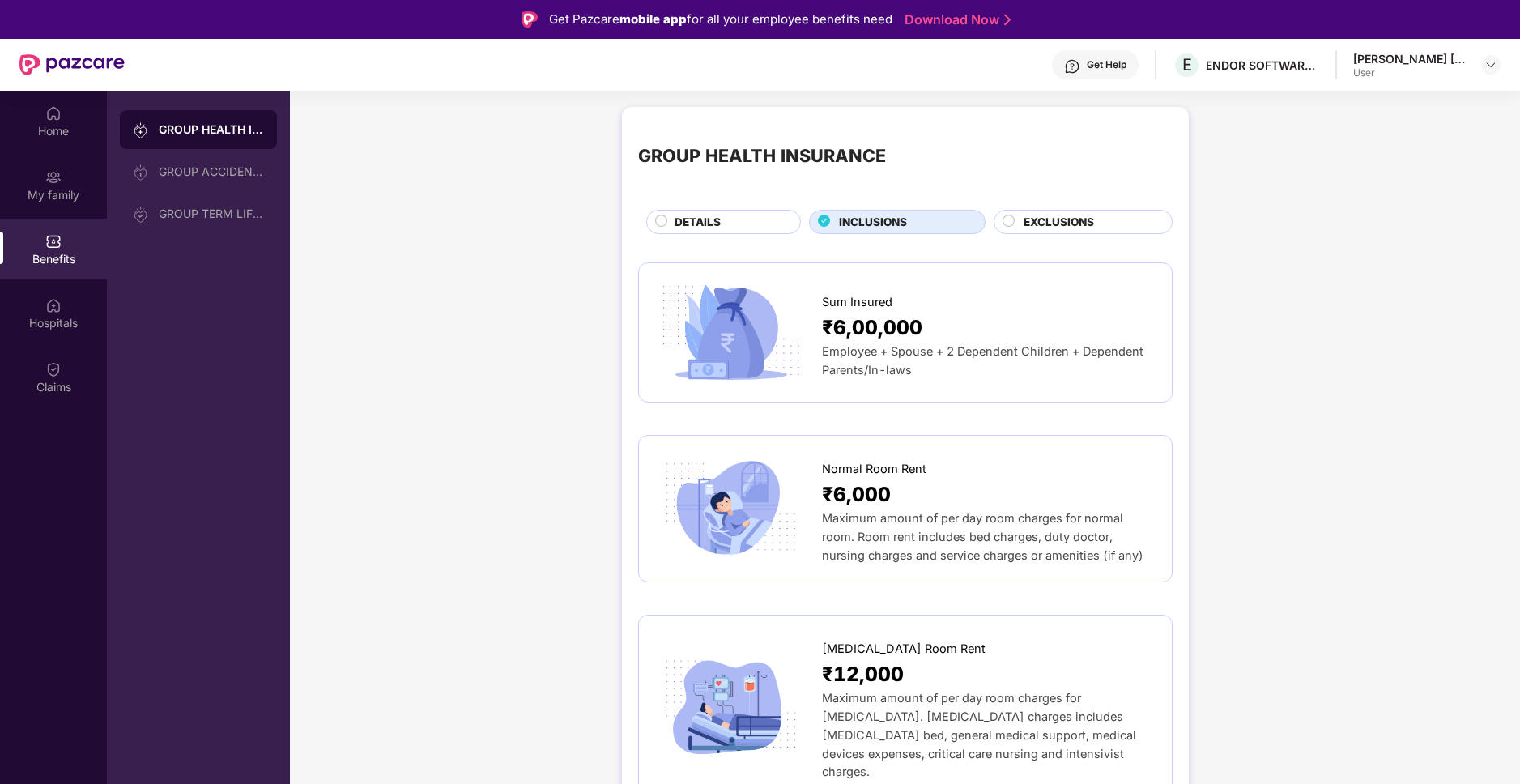
click at [1076, 224] on span "EXCLUSIONS" at bounding box center [1059, 222] width 70 height 17
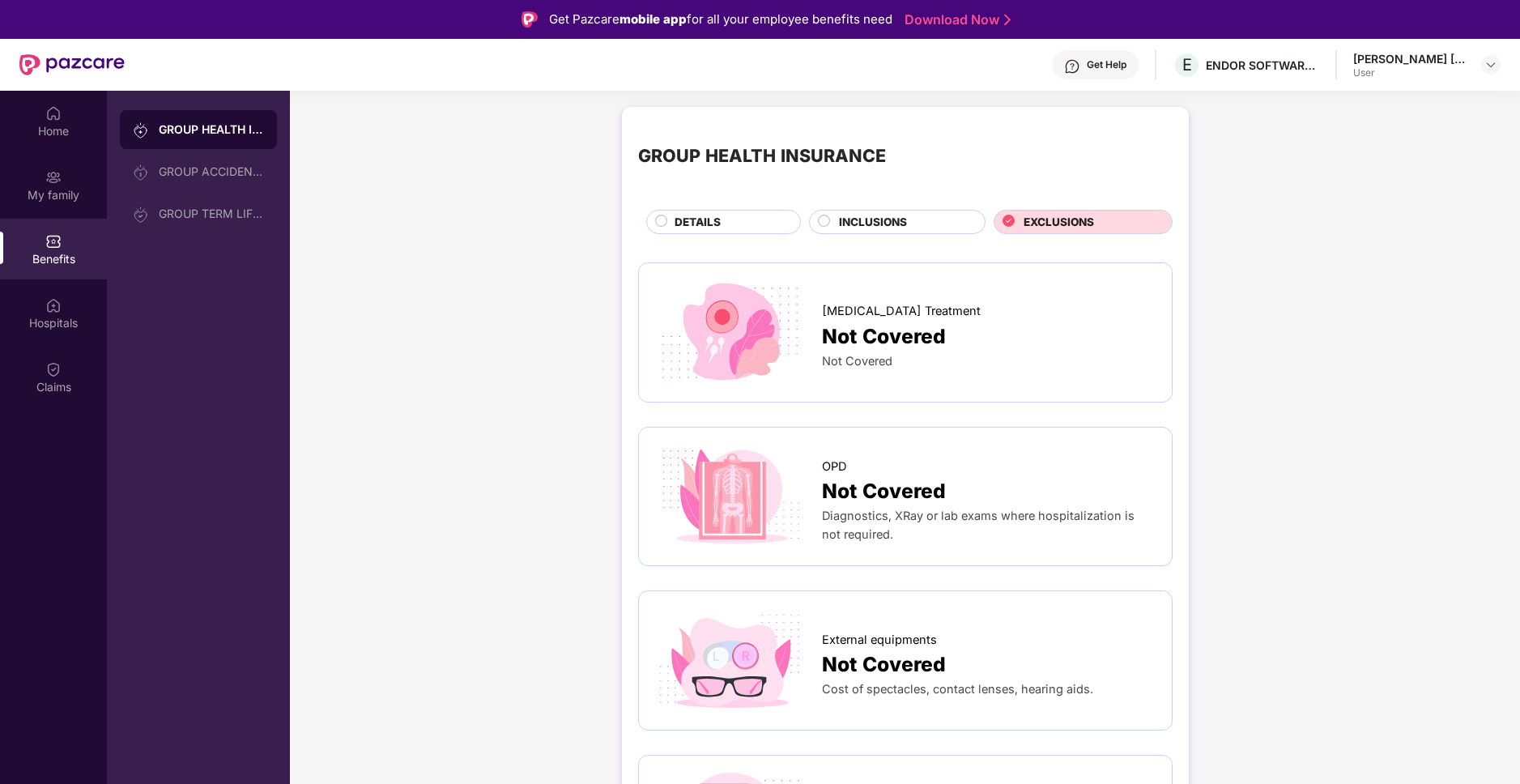
click at [712, 215] on span "DETAILS" at bounding box center [697, 222] width 46 height 17
